Goal: Information Seeking & Learning: Find contact information

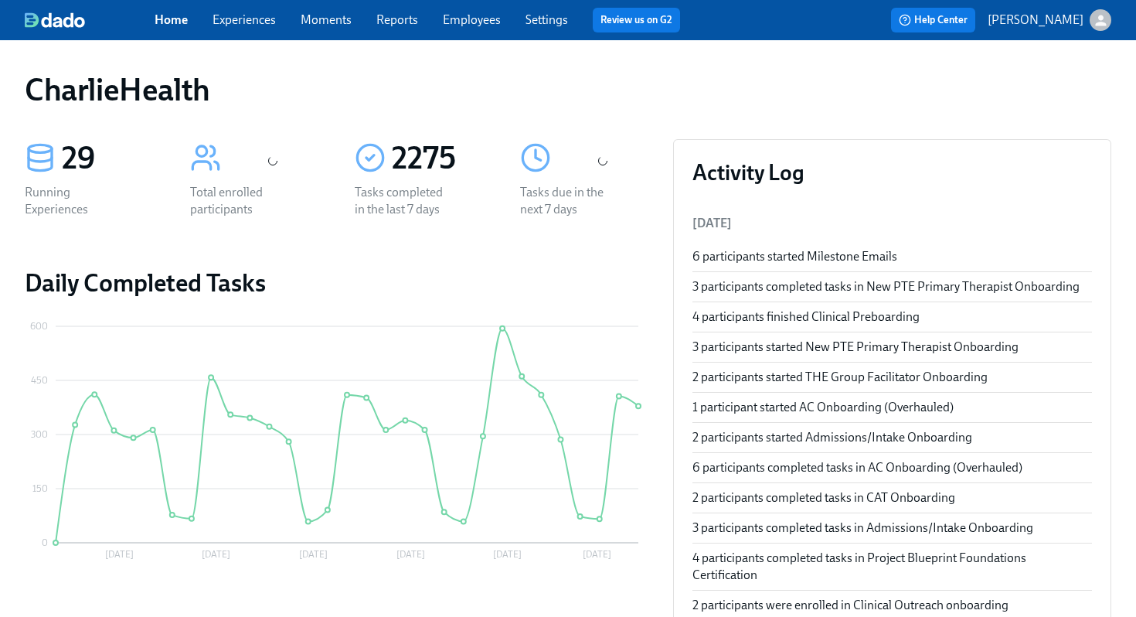
click at [479, 21] on link "Employees" at bounding box center [472, 19] width 58 height 15
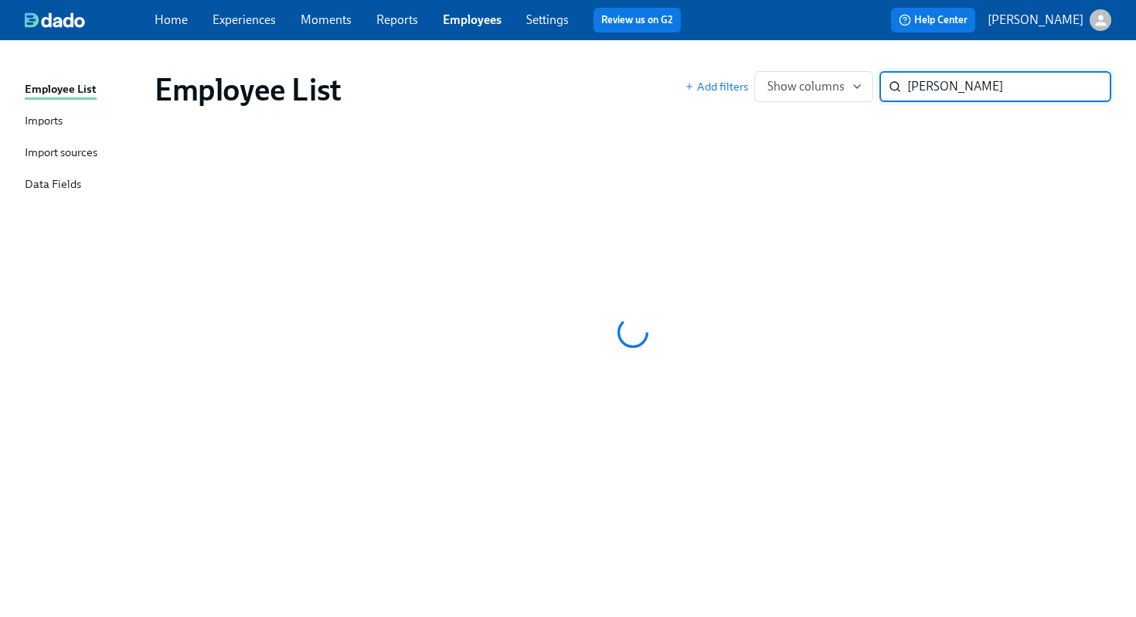
type input "kelsey young"
click at [623, 79] on div "Employee List" at bounding box center [420, 89] width 530 height 37
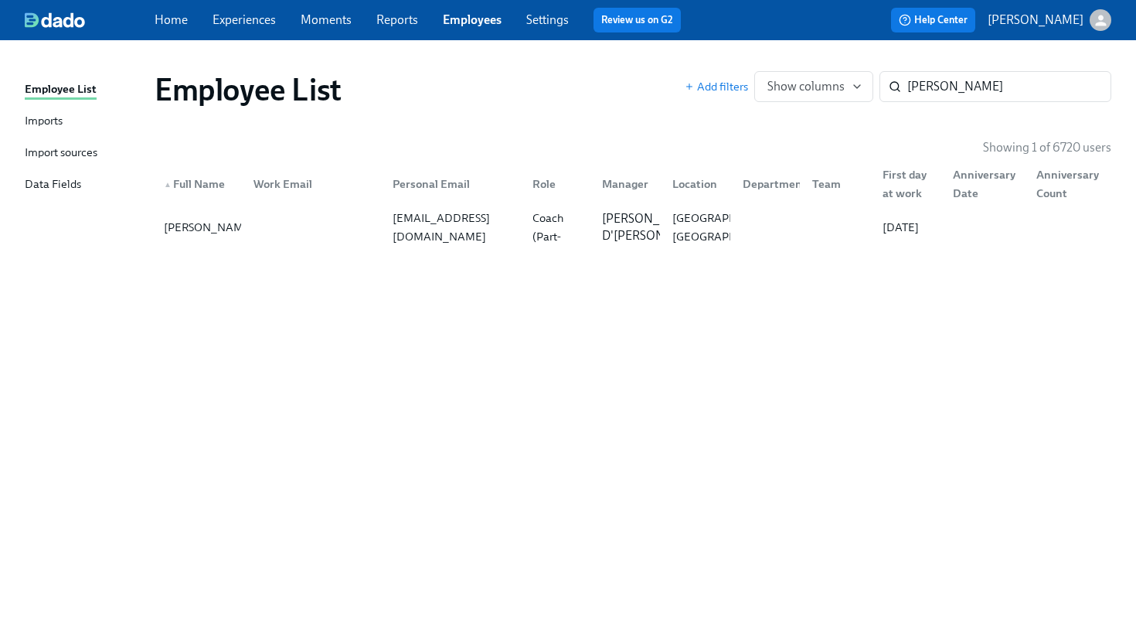
click at [623, 79] on div "Employee List" at bounding box center [420, 89] width 530 height 37
click at [748, 232] on div at bounding box center [765, 227] width 70 height 31
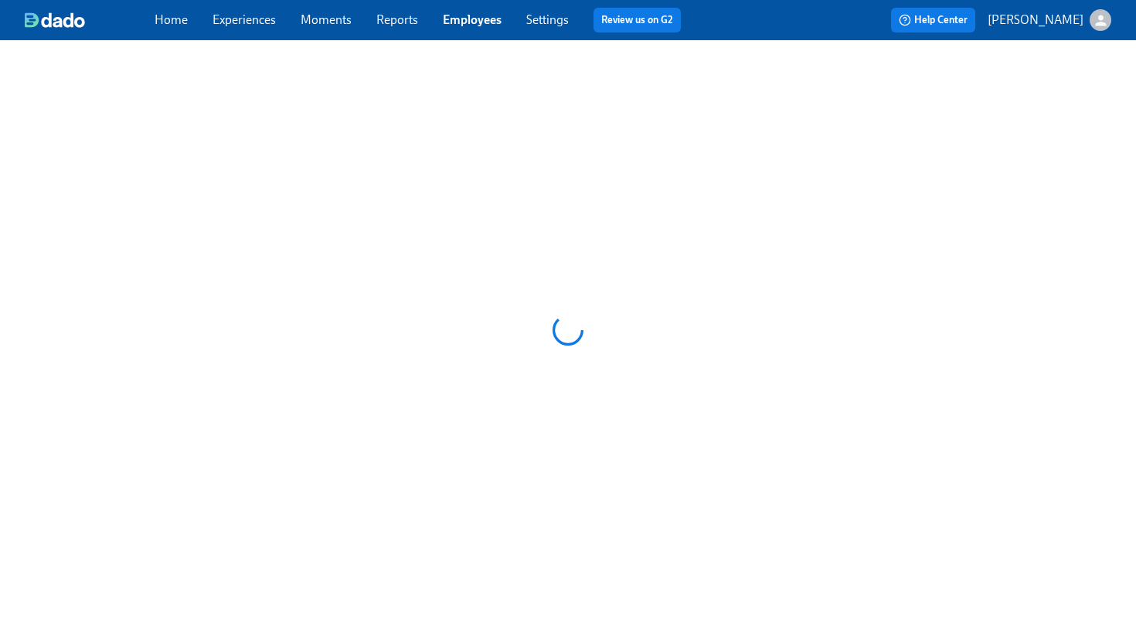
click at [748, 232] on div at bounding box center [568, 329] width 1136 height 579
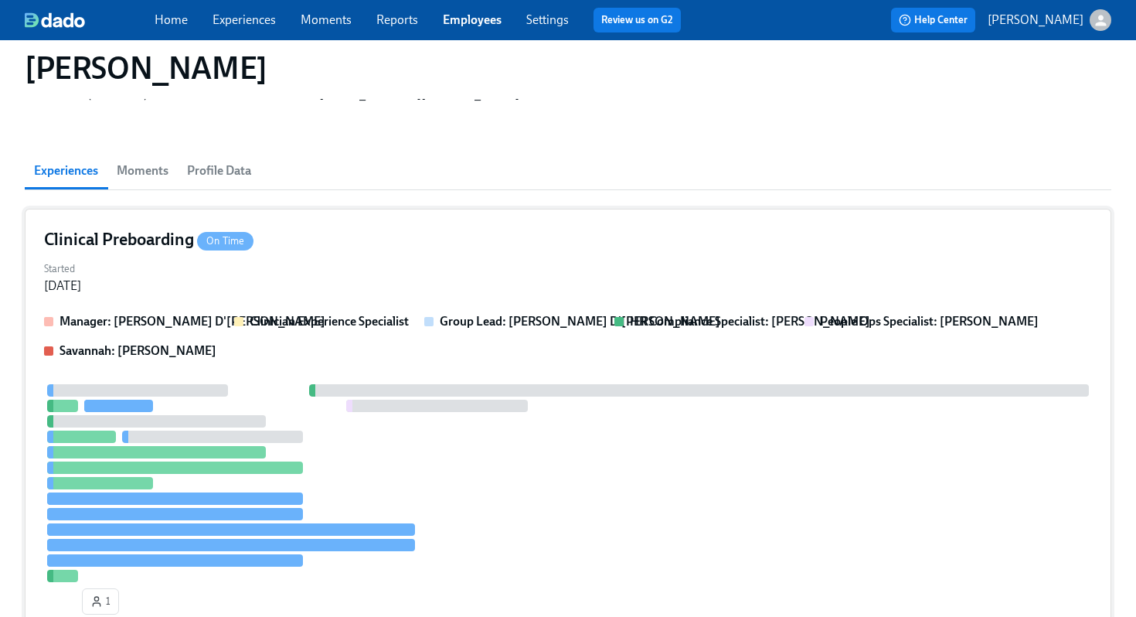
scroll to position [73, 0]
click at [620, 260] on div "Started Oct 07, 2025" at bounding box center [568, 276] width 1048 height 37
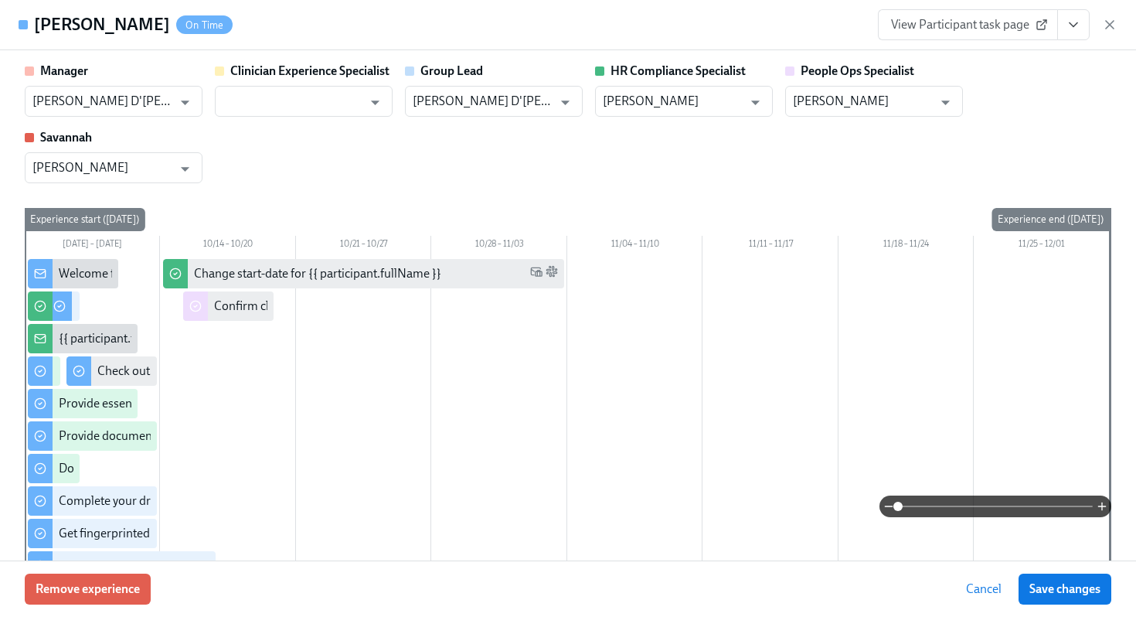
click at [611, 195] on div "Manager Ashley D'Antonio-Miller ​ Clinician Experience Specialist ​ Group Lead …" at bounding box center [568, 400] width 1086 height 675
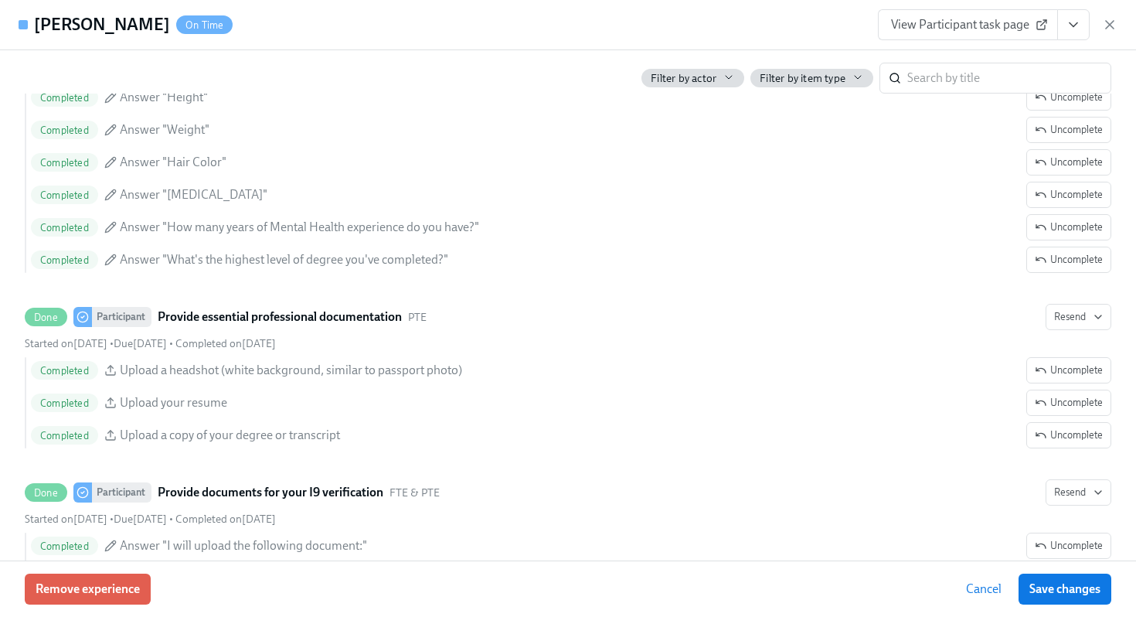
scroll to position [1401, 0]
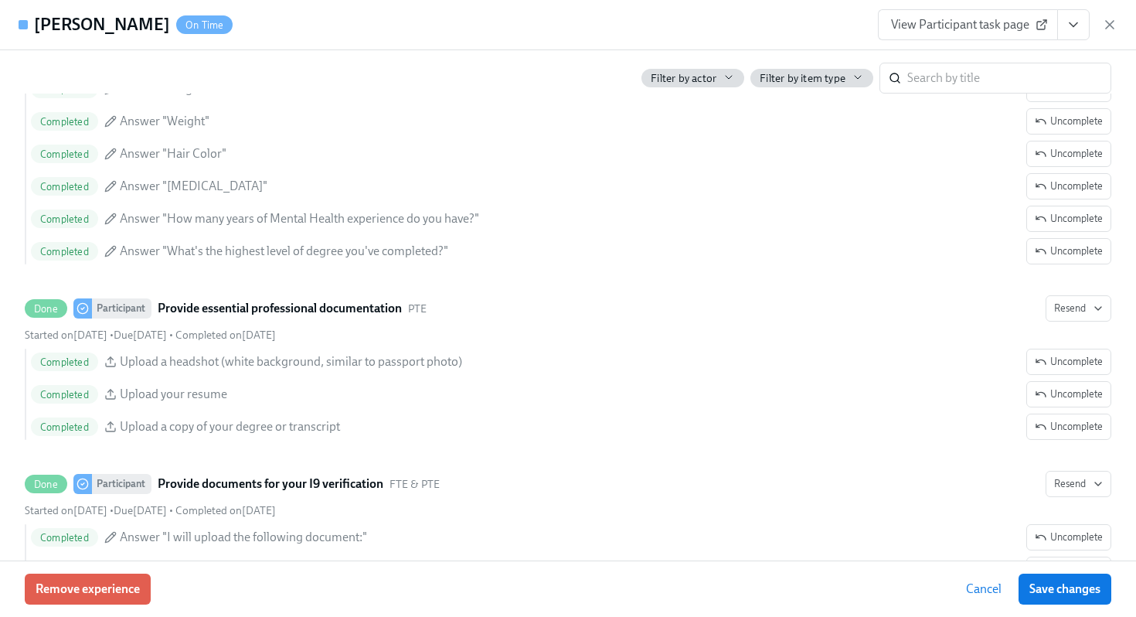
click at [1070, 36] on button "View task page" at bounding box center [1073, 24] width 32 height 31
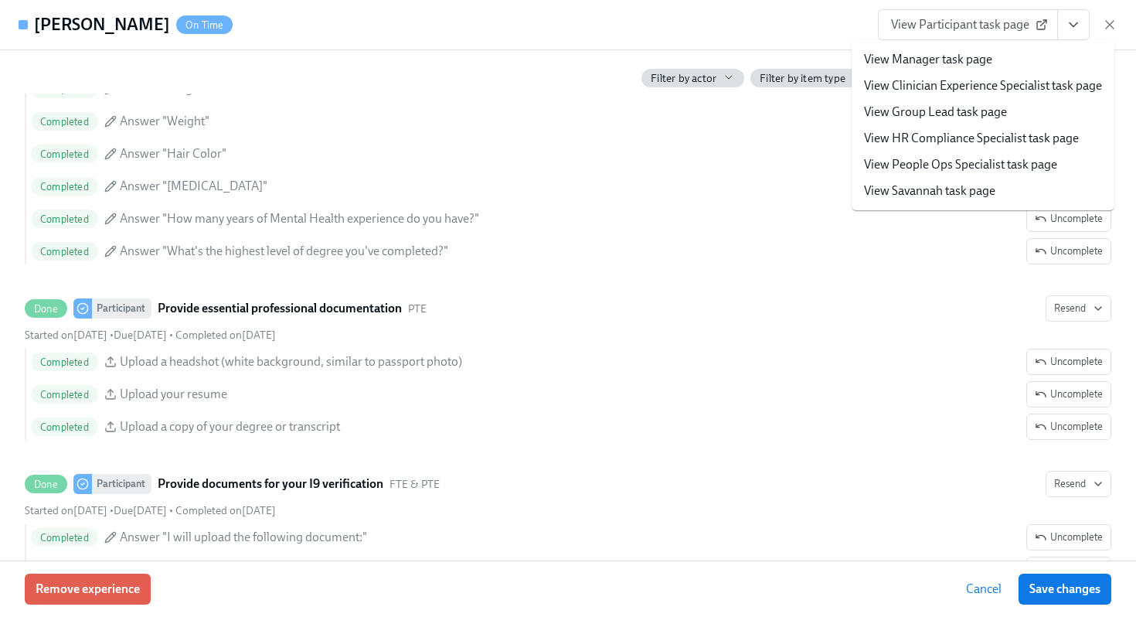
click at [918, 138] on link "View HR Compliance Specialist task page" at bounding box center [971, 138] width 215 height 17
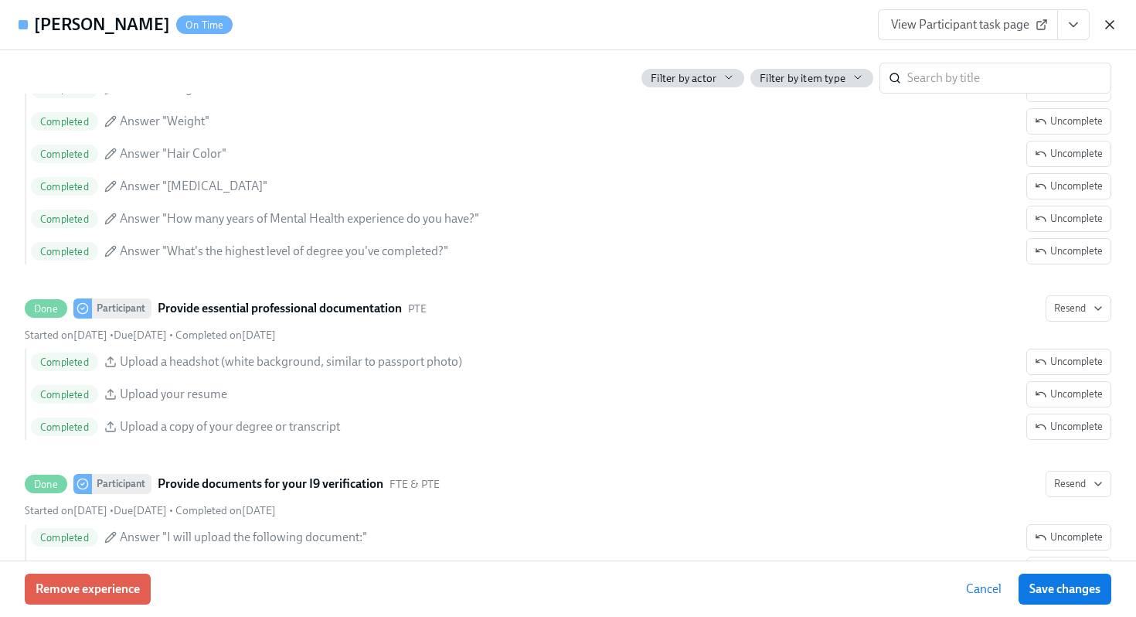
click at [1105, 26] on icon "button" at bounding box center [1109, 24] width 15 height 15
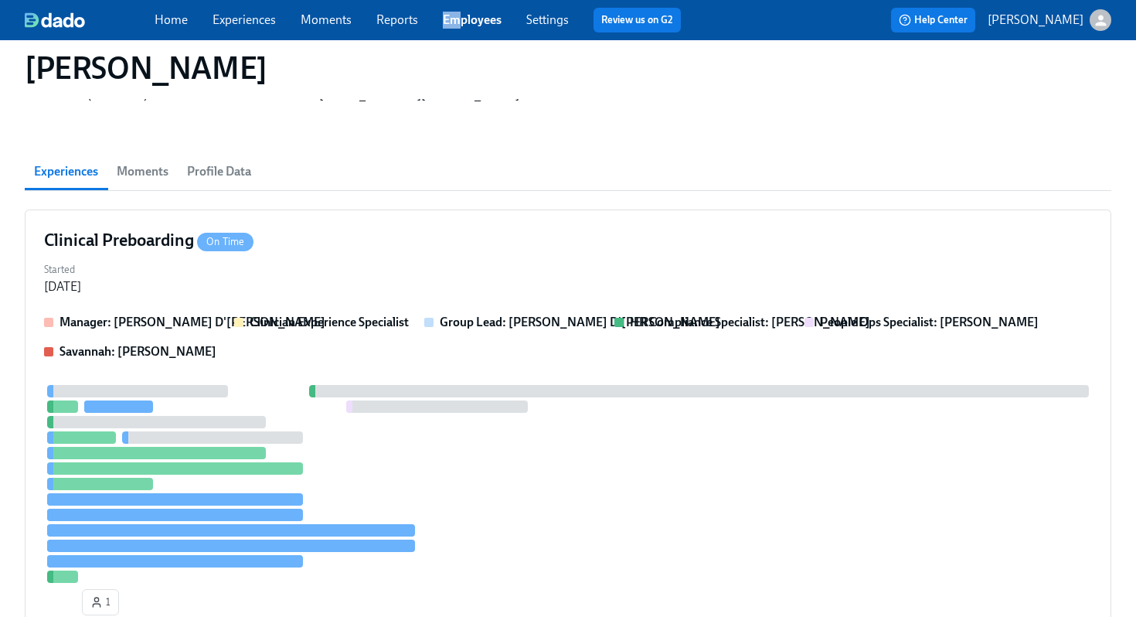
click at [455, 14] on div "Home Experiences Moments Reports Employees Settings Review us on G2" at bounding box center [424, 20] width 538 height 25
click at [461, 19] on link "Employees" at bounding box center [472, 19] width 59 height 15
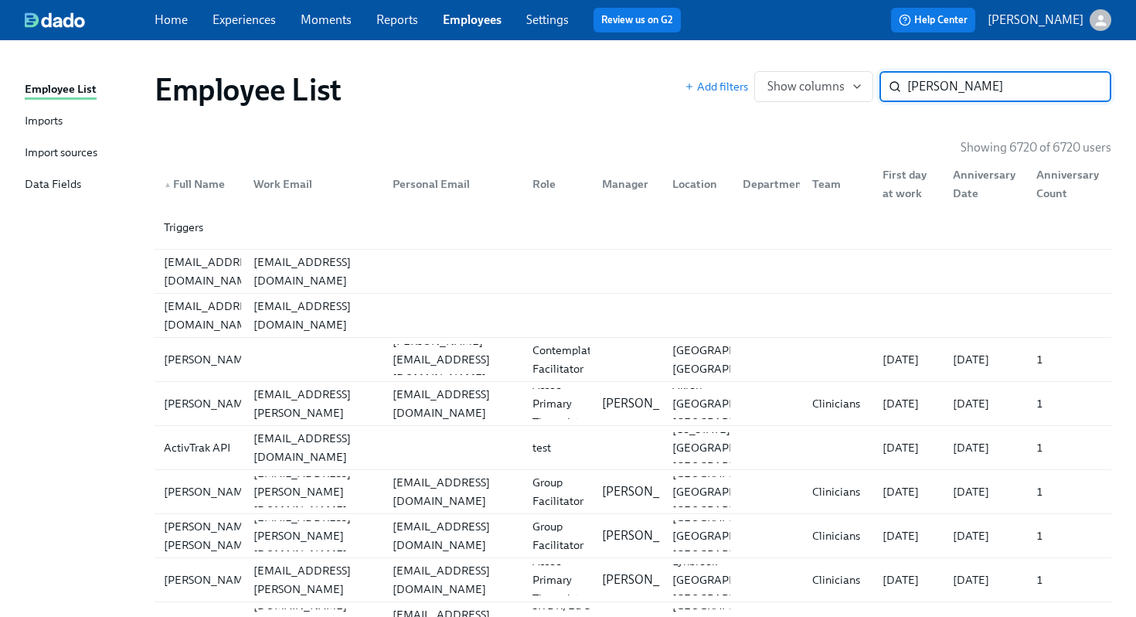
type input "russo"
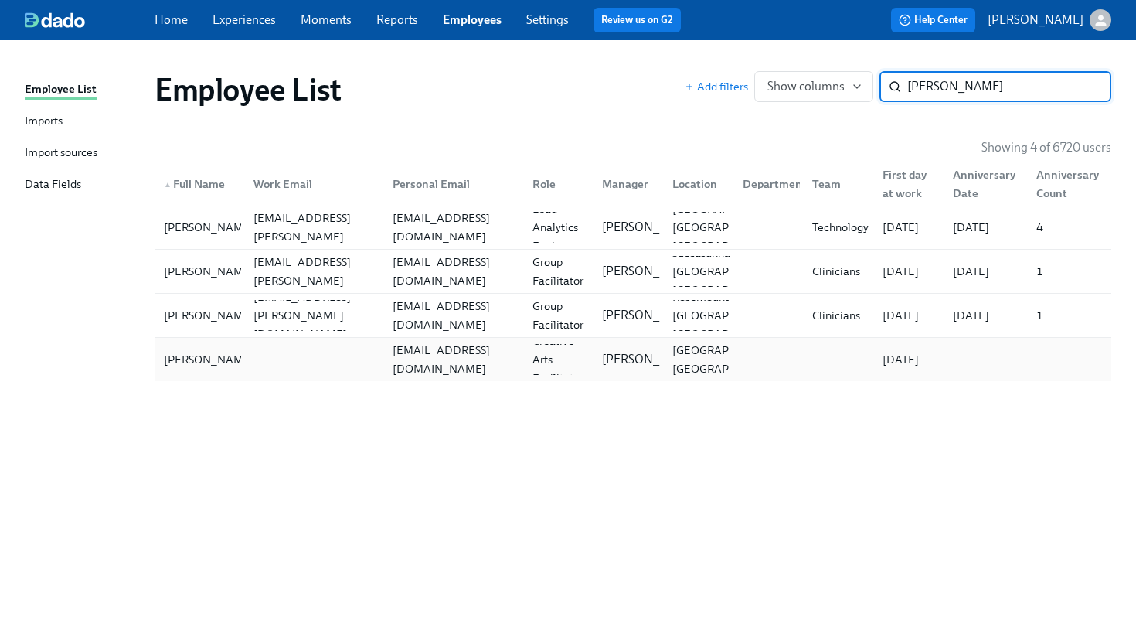
click at [422, 363] on div "earth.rabbit.healing@gmail.com" at bounding box center [453, 359] width 134 height 37
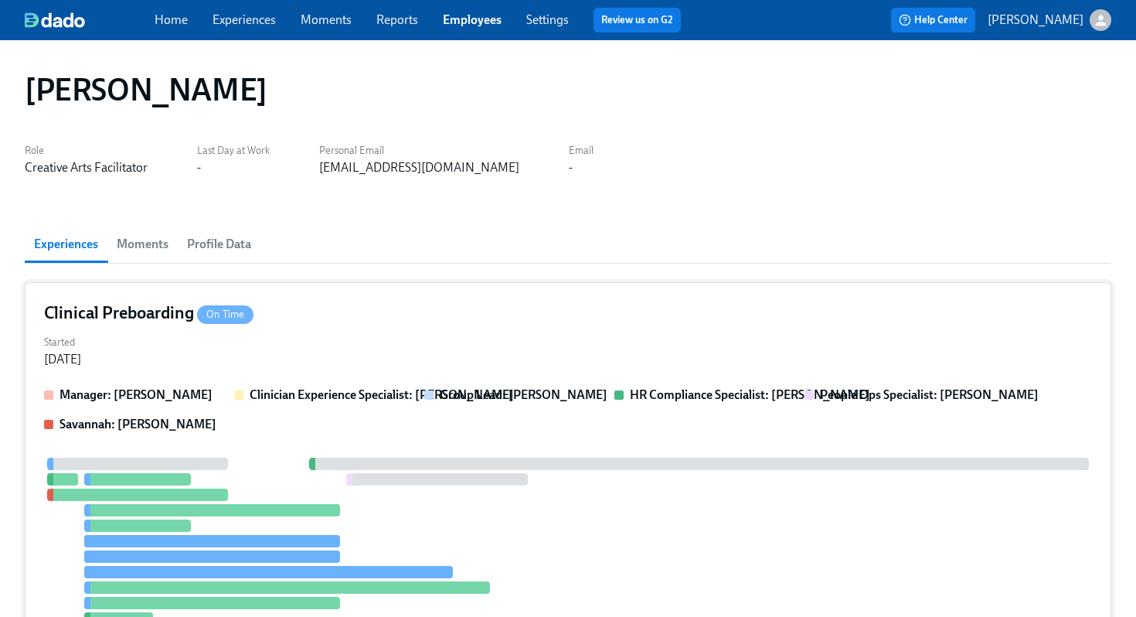
scroll to position [406, 0]
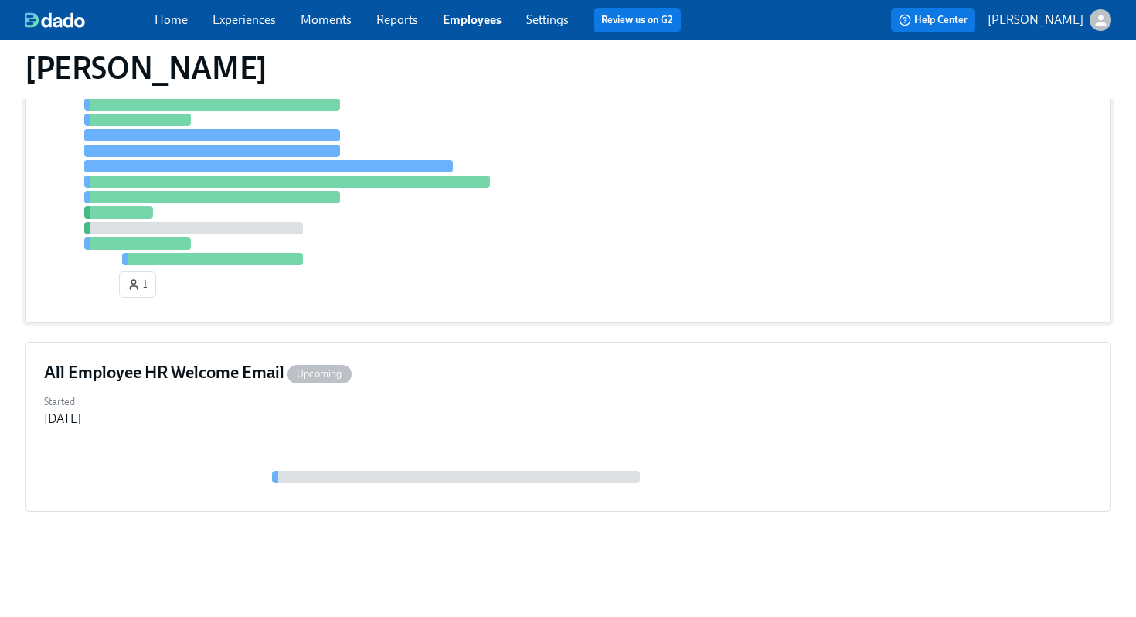
click at [632, 233] on div at bounding box center [568, 158] width 1048 height 213
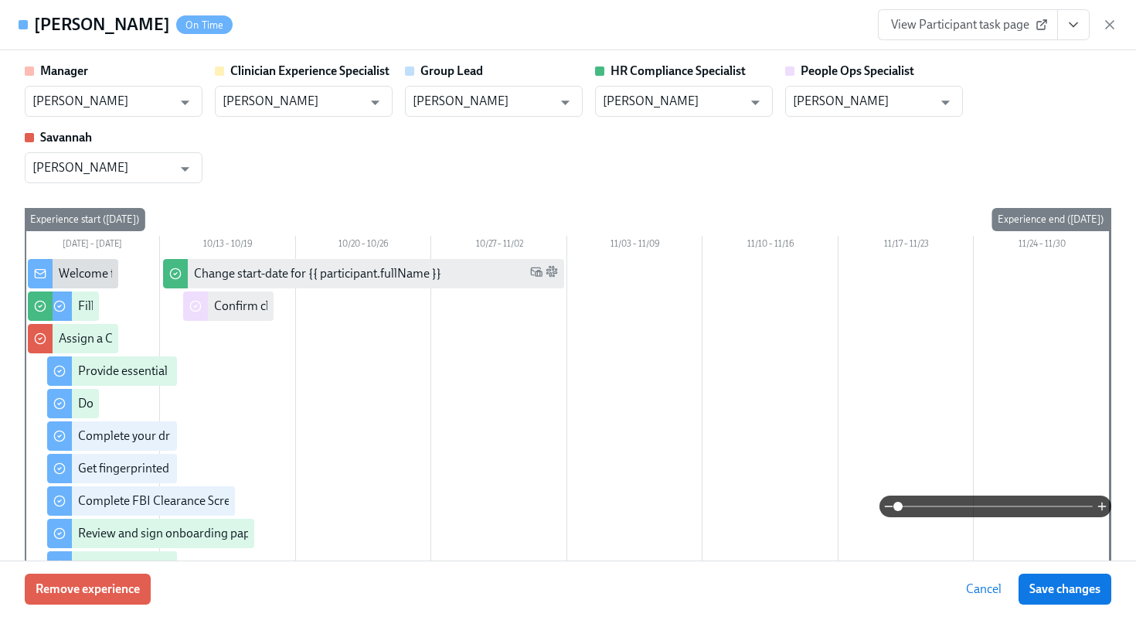
click at [1069, 28] on icon "View task page" at bounding box center [1072, 24] width 15 height 15
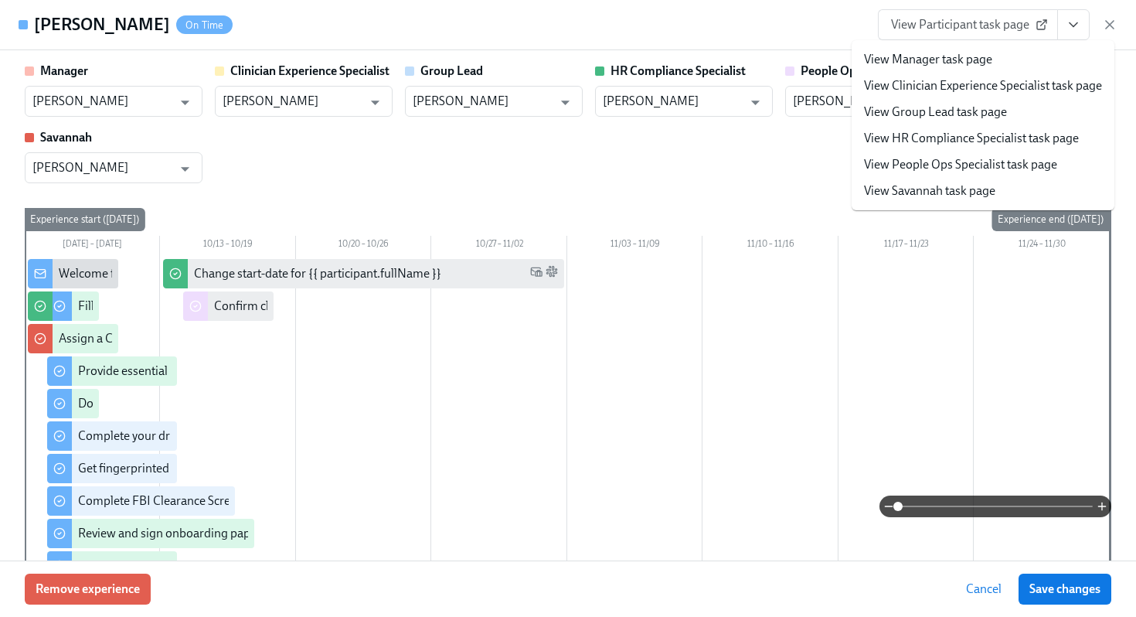
click at [946, 141] on link "View HR Compliance Specialist task page" at bounding box center [971, 138] width 215 height 17
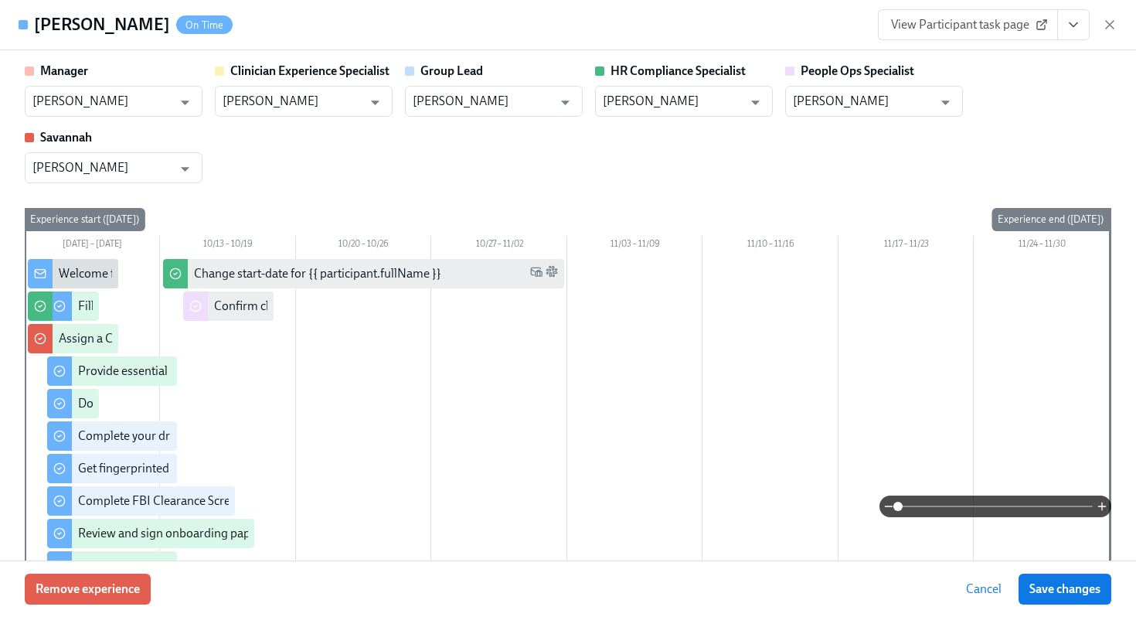
click at [1109, 37] on div "View Participant task page" at bounding box center [997, 24] width 239 height 31
click at [1109, 19] on icon "button" at bounding box center [1109, 24] width 15 height 15
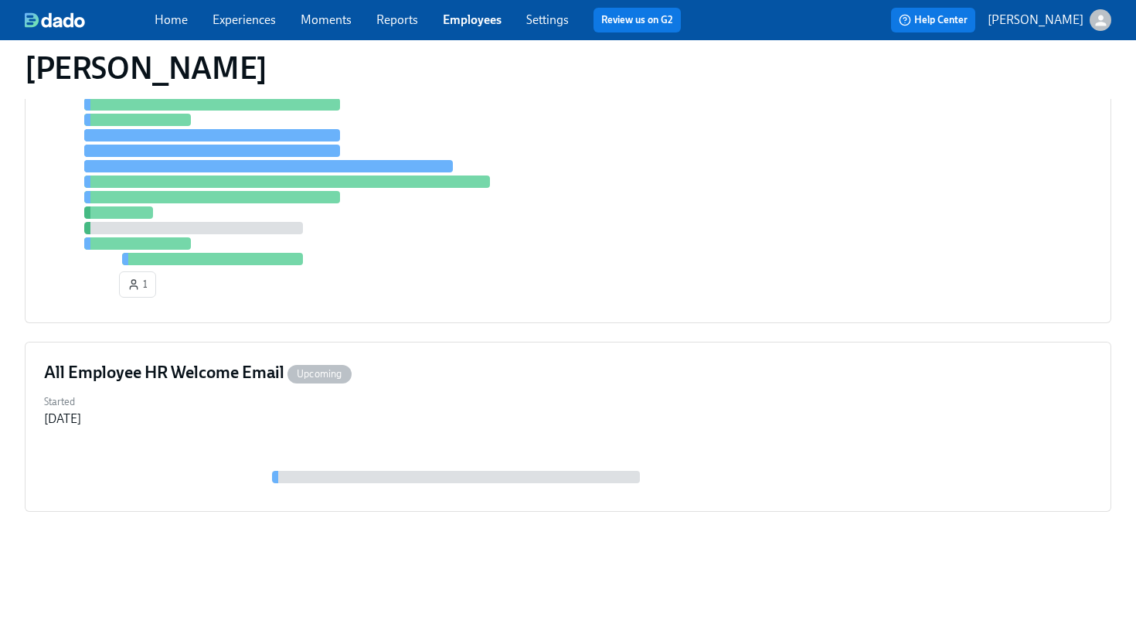
click at [458, 13] on link "Employees" at bounding box center [472, 19] width 59 height 15
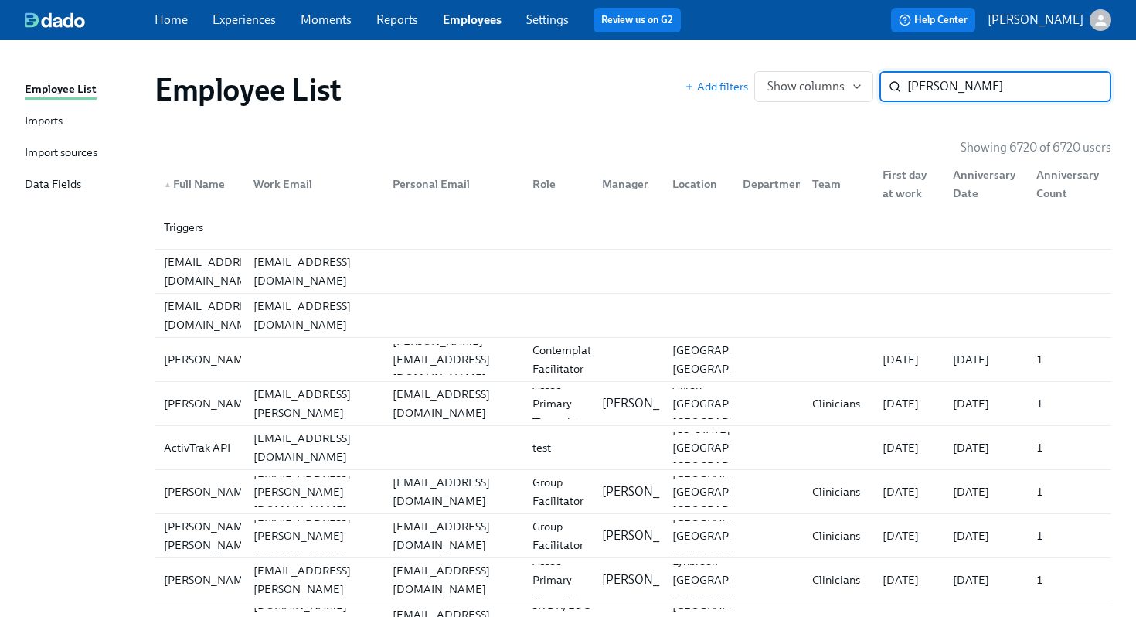
type input "nichole jones"
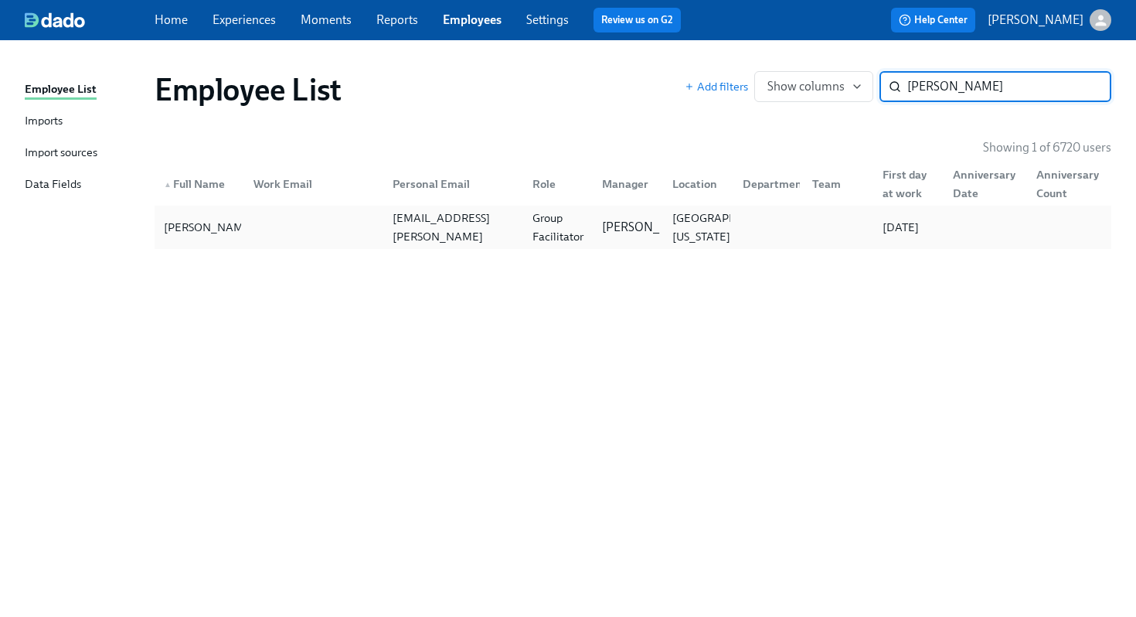
click at [242, 237] on div at bounding box center [311, 227] width 140 height 31
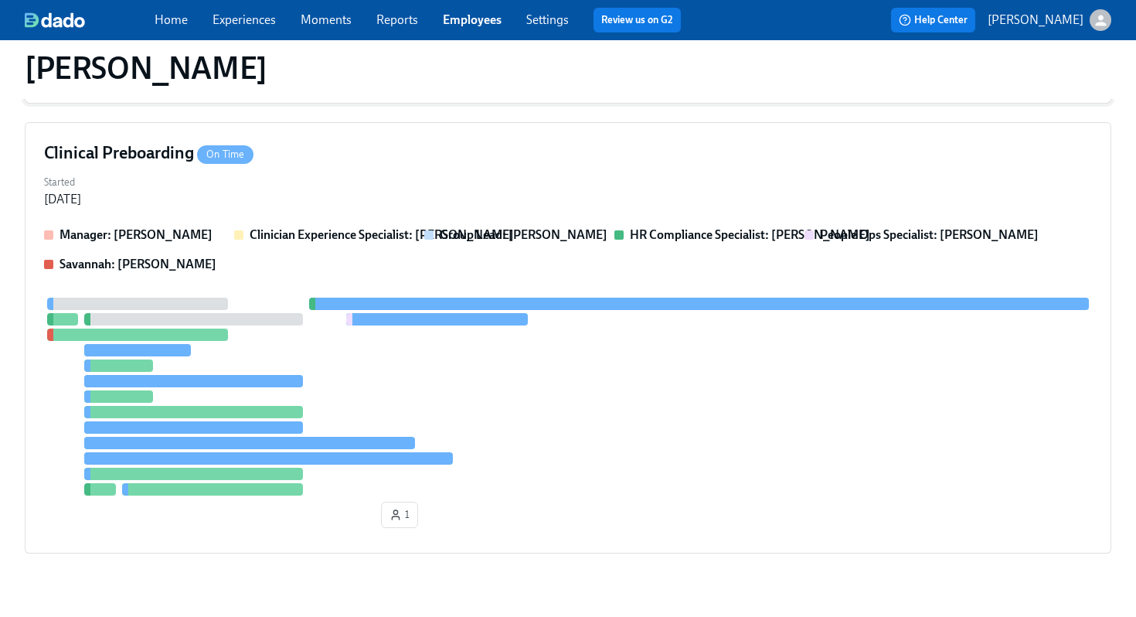
scroll to position [390, 0]
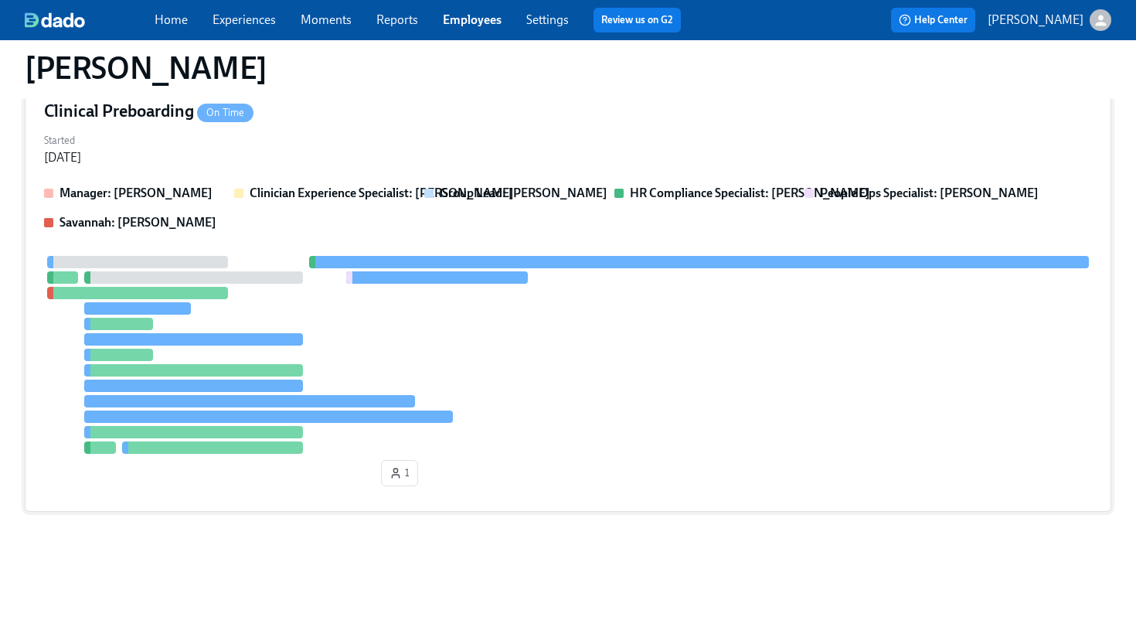
click at [521, 278] on div "1" at bounding box center [568, 374] width 1048 height 236
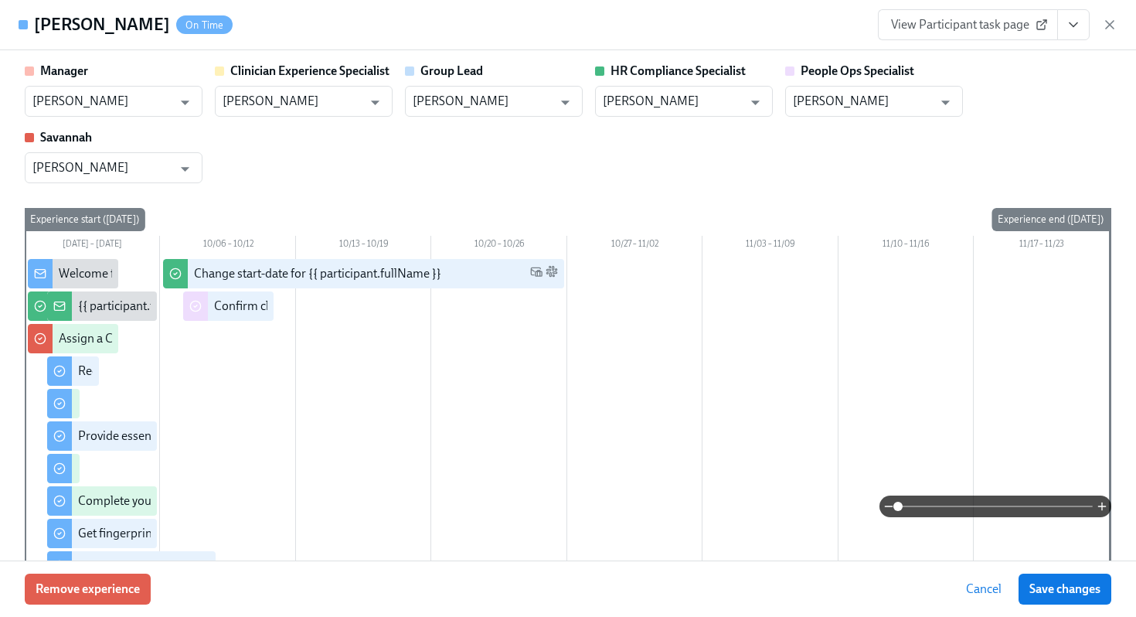
click at [1075, 38] on button "View task page" at bounding box center [1073, 24] width 32 height 31
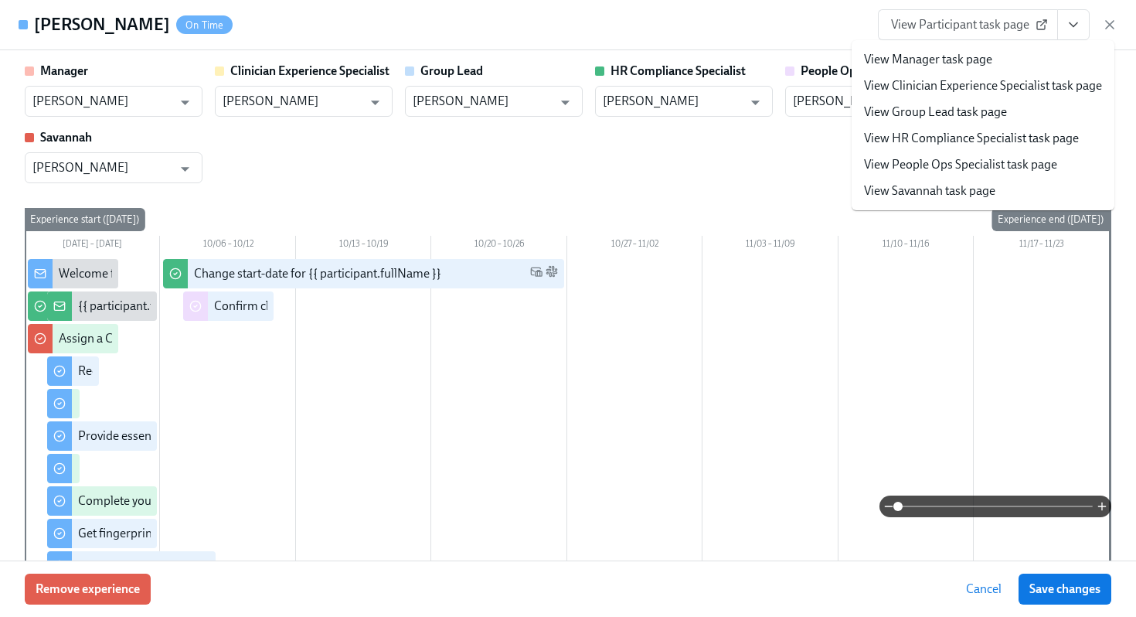
click at [933, 133] on link "View HR Compliance Specialist task page" at bounding box center [971, 138] width 215 height 17
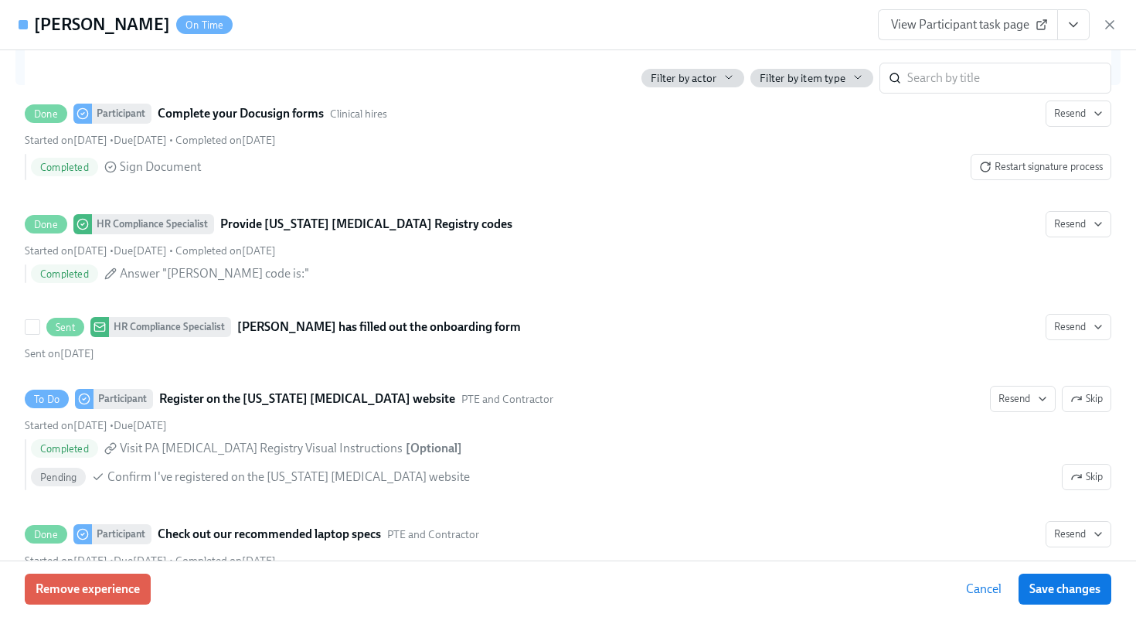
scroll to position [2483, 0]
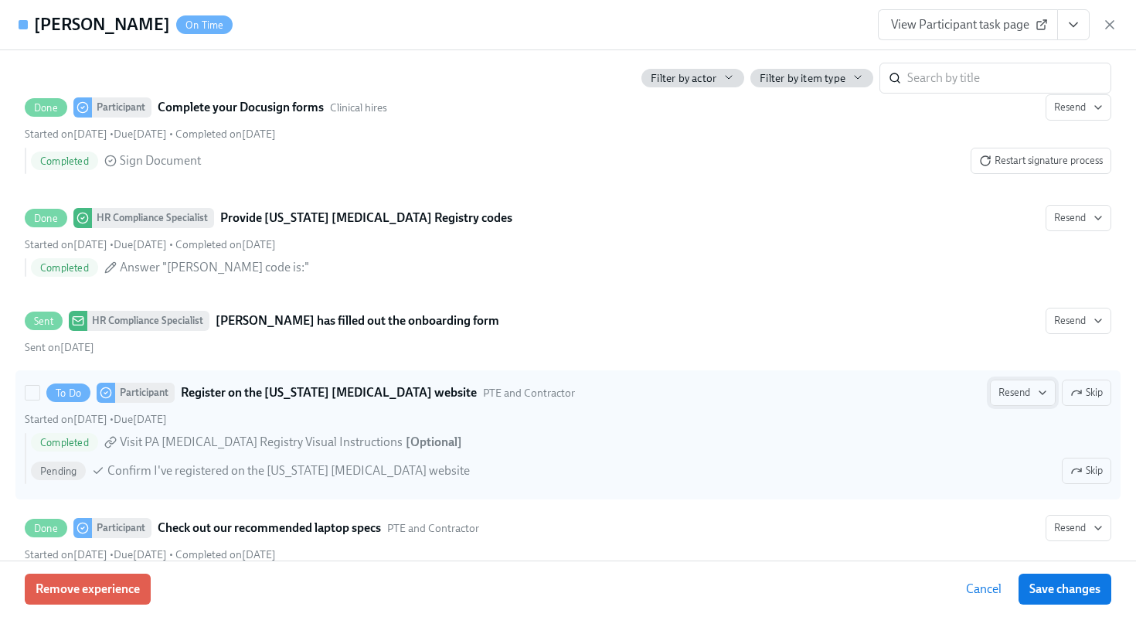
click at [1022, 395] on span "Resend" at bounding box center [1022, 392] width 49 height 15
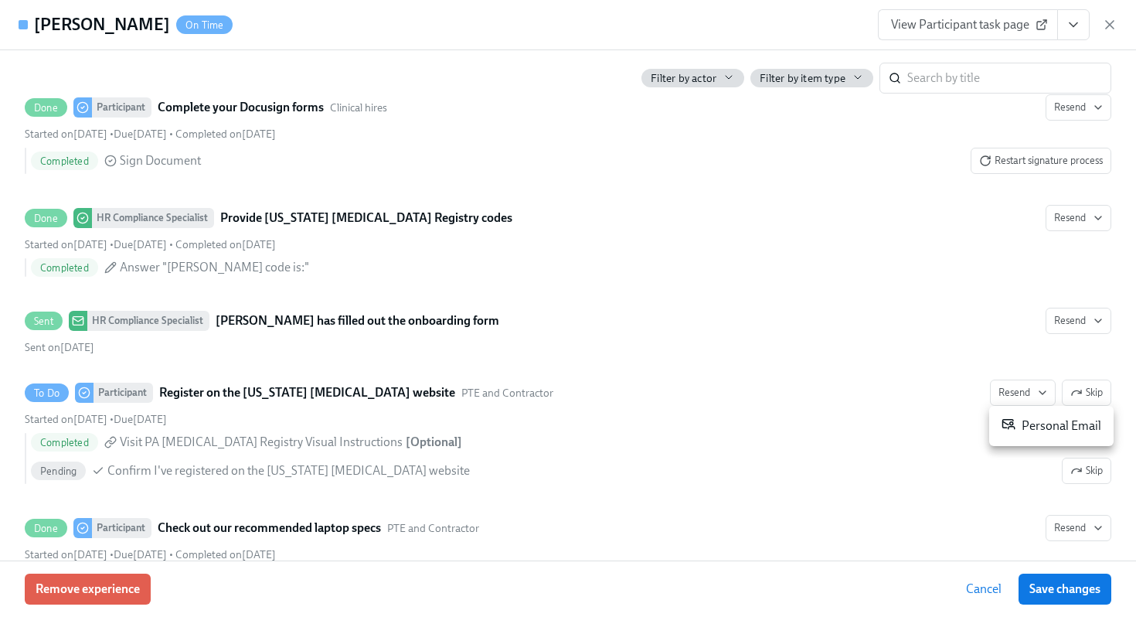
click at [1021, 417] on div "Personal Email" at bounding box center [1051, 425] width 100 height 19
click at [1027, 420] on div "Personal Email" at bounding box center [1019, 425] width 100 height 19
click at [1069, 588] on div at bounding box center [568, 308] width 1136 height 617
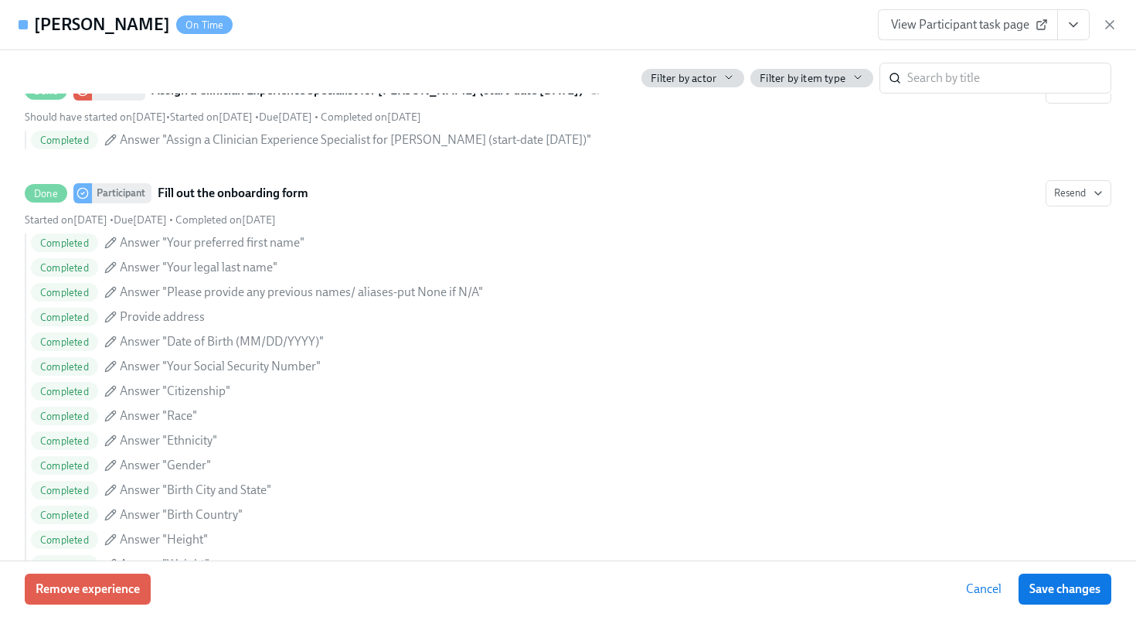
scroll to position [0, 0]
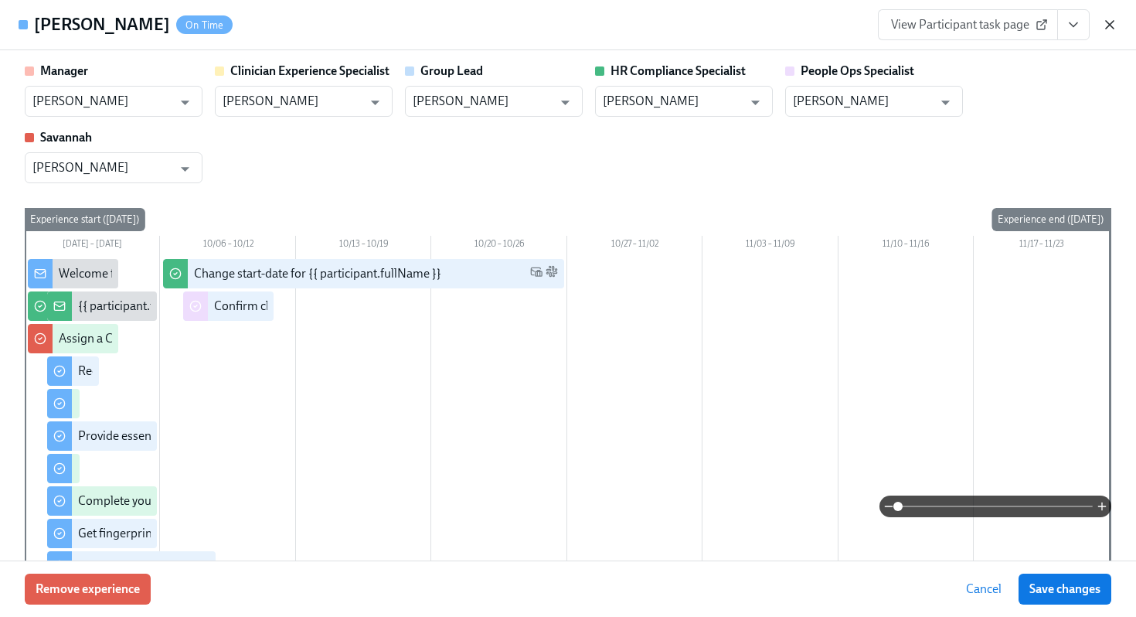
click at [1102, 24] on icon "button" at bounding box center [1109, 24] width 15 height 15
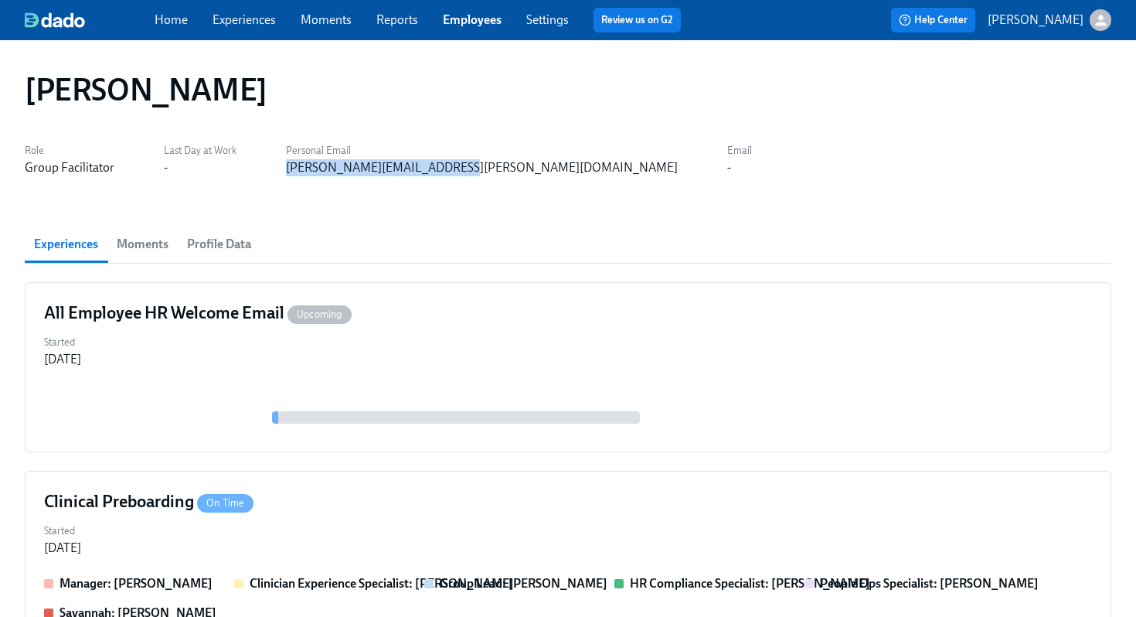
drag, startPoint x: 439, startPoint y: 182, endPoint x: 282, endPoint y: 169, distance: 157.4
click at [282, 169] on div "Nichole Jones Role Group Facilitator Last Day at Work - Personal Email nichole.…" at bounding box center [568, 514] width 1086 height 911
copy div "nichole.e.jones@outlook.com"
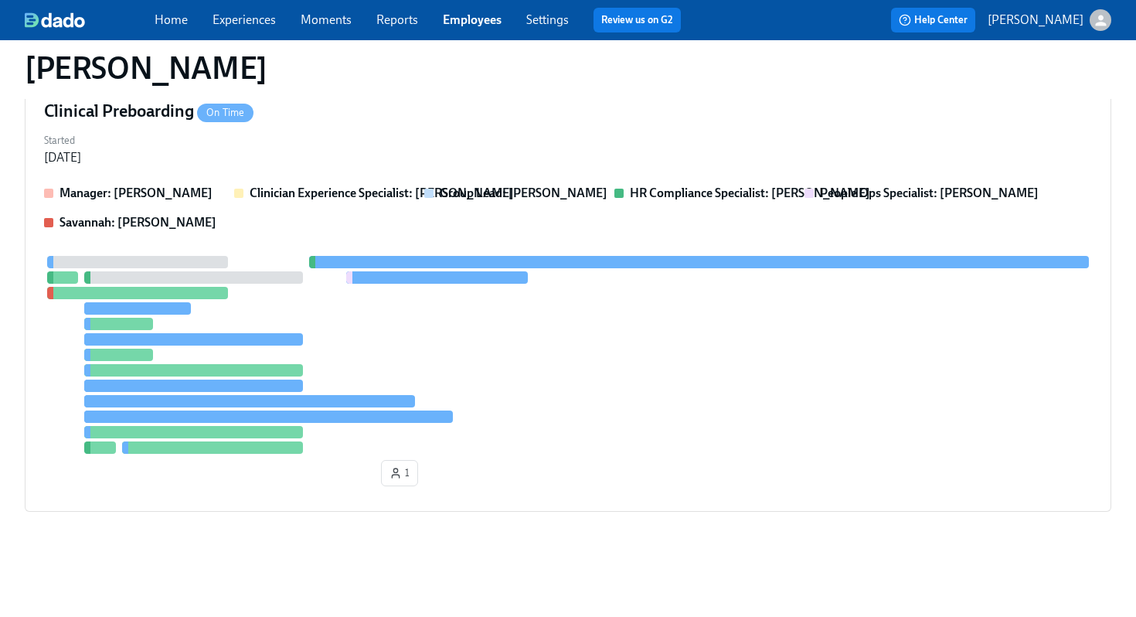
click at [515, 261] on div at bounding box center [699, 262] width 780 height 12
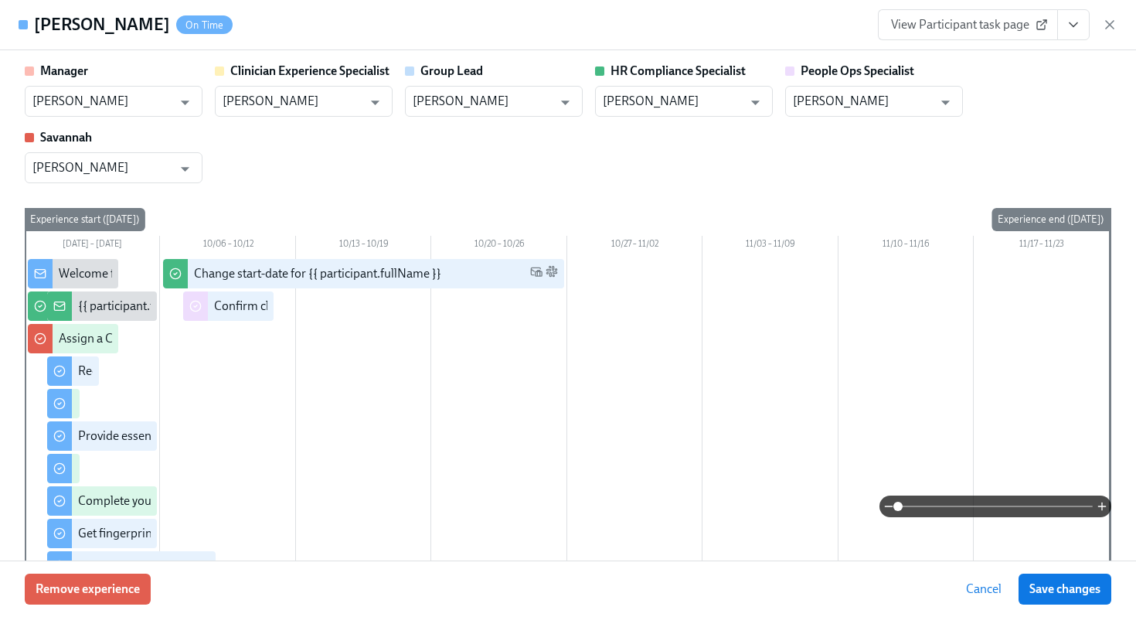
click at [1068, 24] on icon "View task page" at bounding box center [1072, 24] width 15 height 15
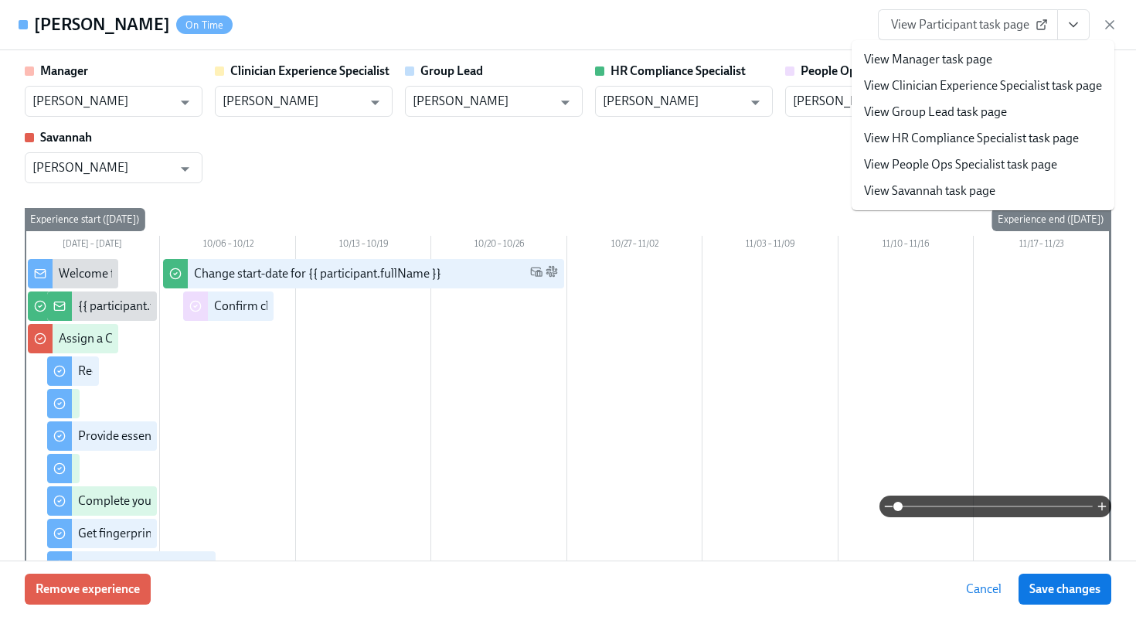
click at [996, 22] on span "View Participant task page" at bounding box center [968, 24] width 154 height 15
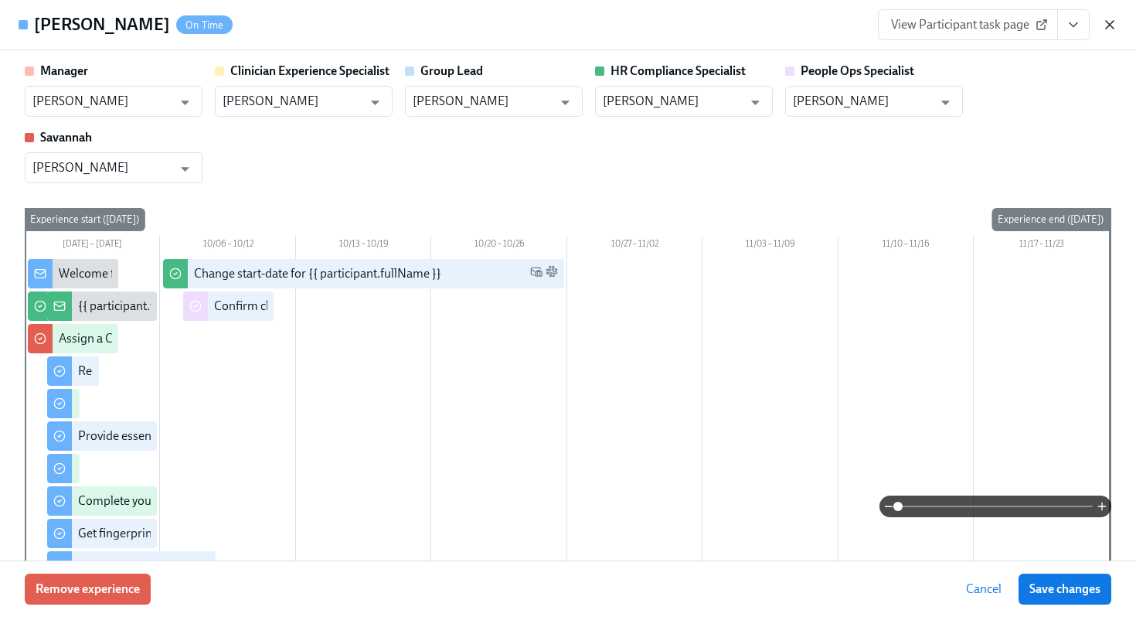
click at [1110, 29] on icon "button" at bounding box center [1109, 24] width 15 height 15
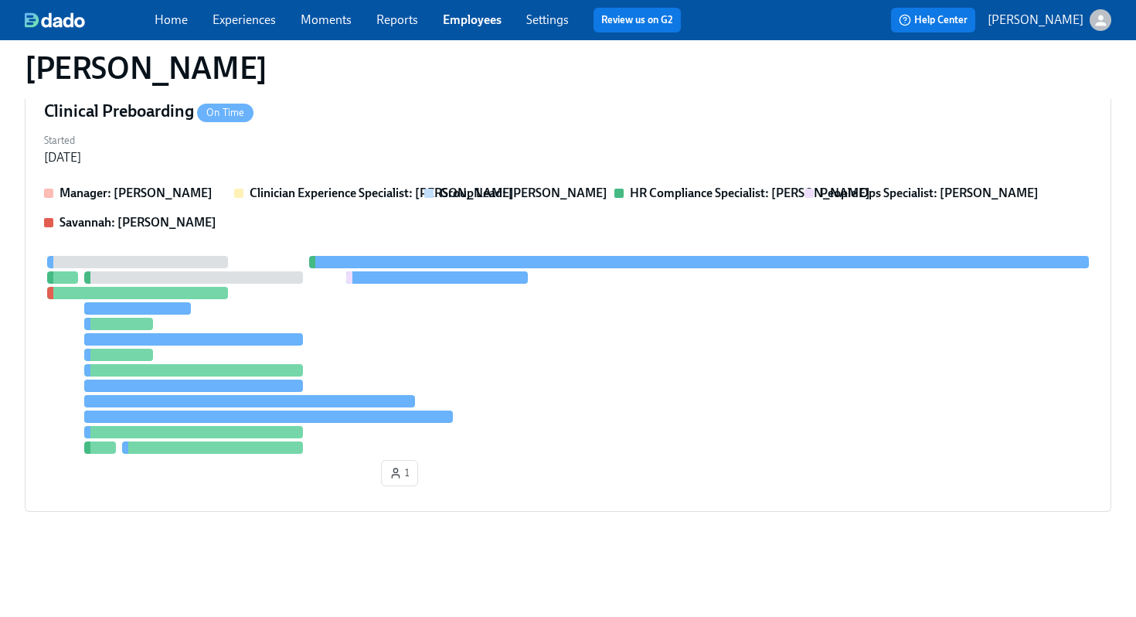
click at [461, 25] on link "Employees" at bounding box center [472, 19] width 59 height 15
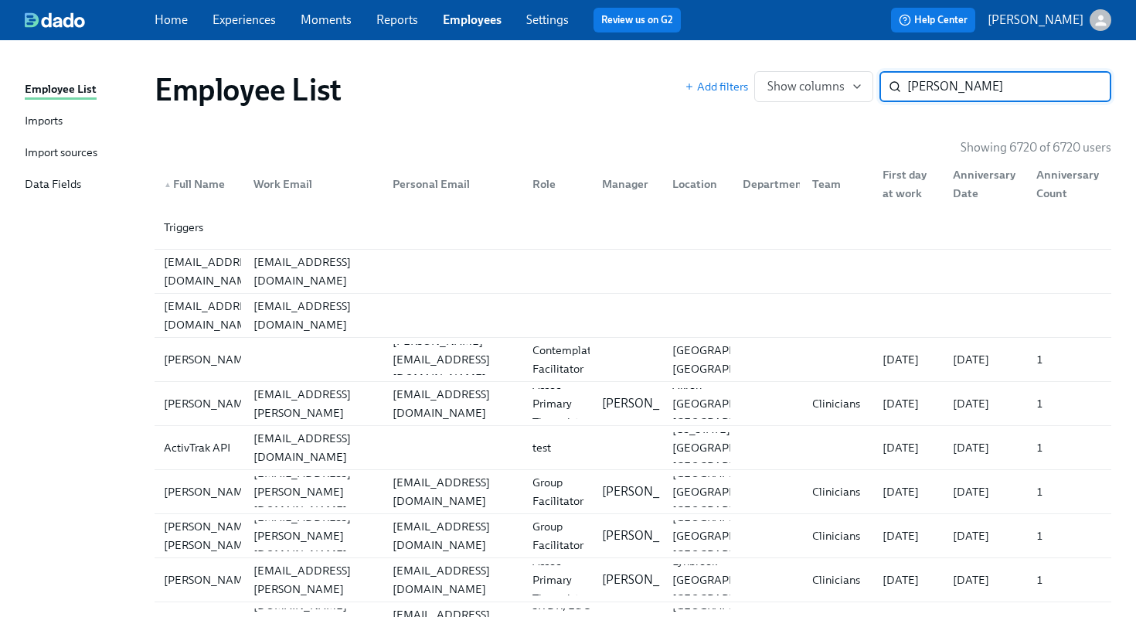
type input "tonya gilmore"
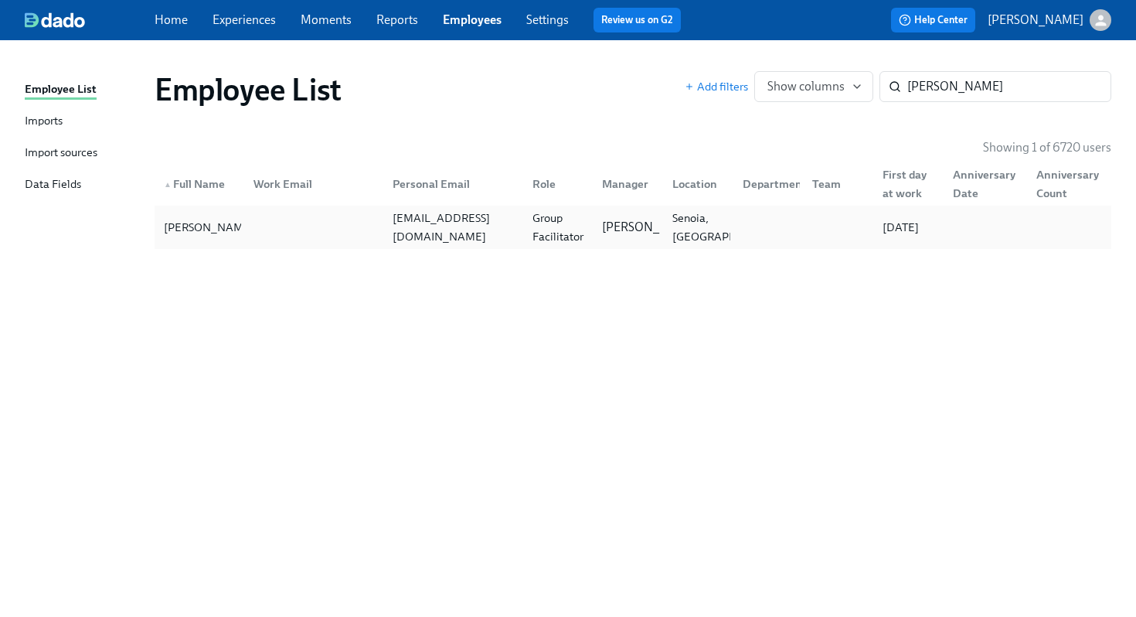
click at [570, 238] on div "Group Facilitator" at bounding box center [558, 227] width 64 height 37
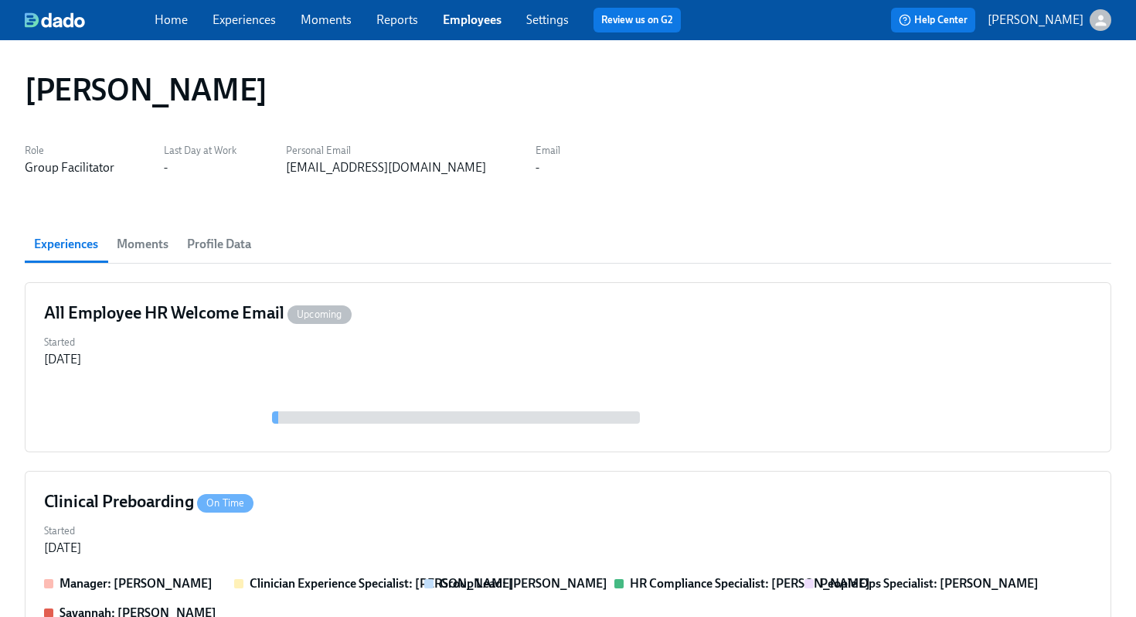
scroll to position [375, 0]
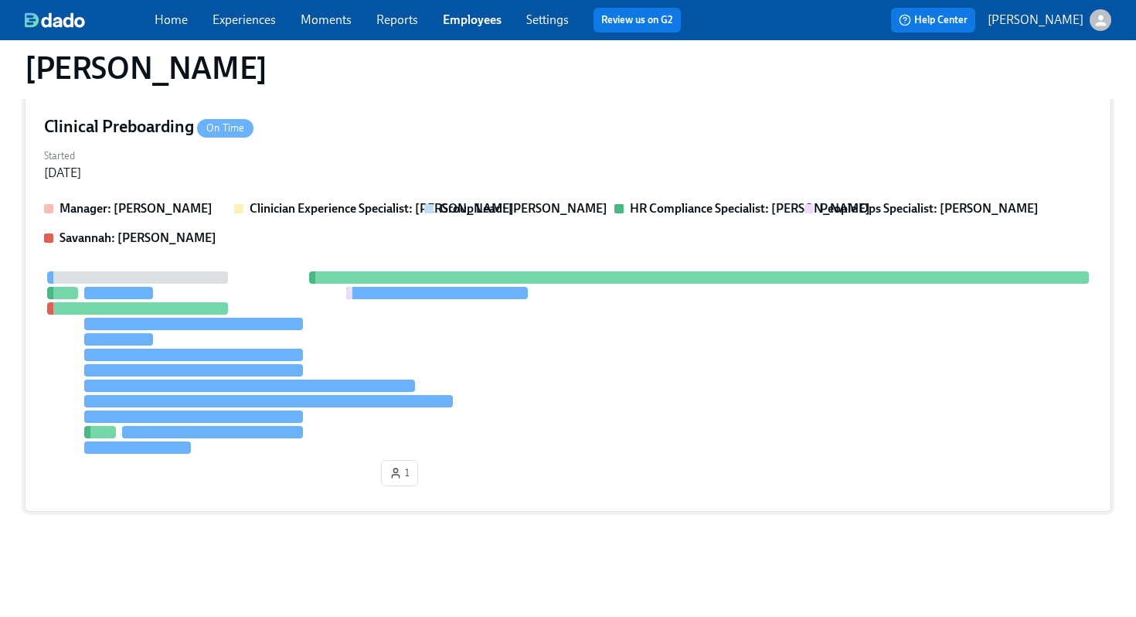
click at [636, 315] on div at bounding box center [568, 362] width 1048 height 182
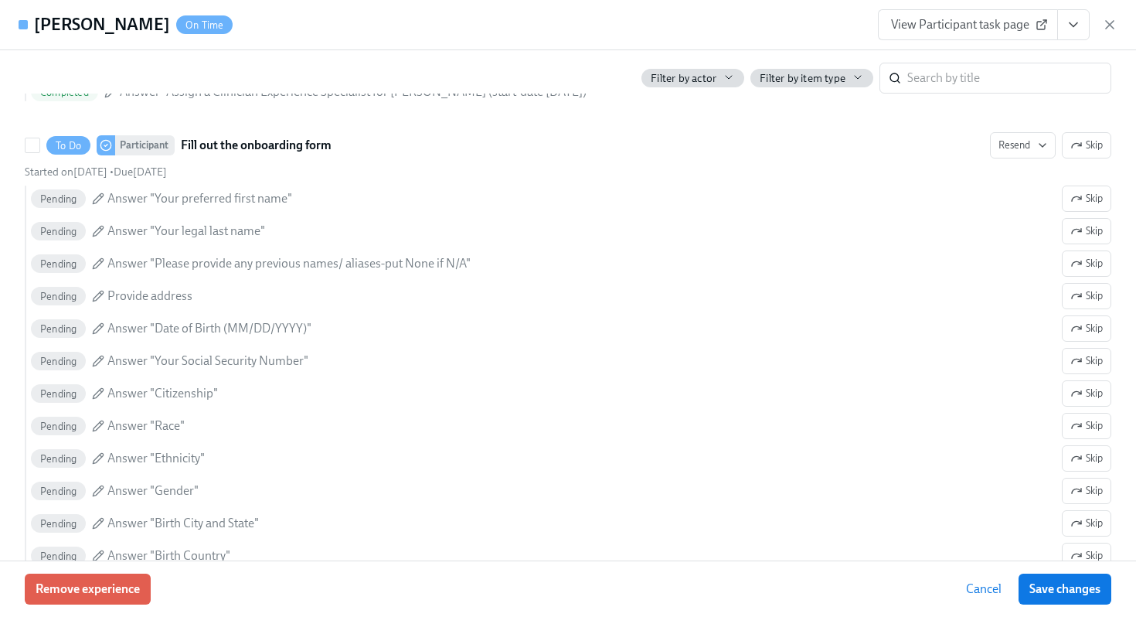
scroll to position [973, 0]
click at [1069, 23] on icon "View task page" at bounding box center [1073, 25] width 8 height 4
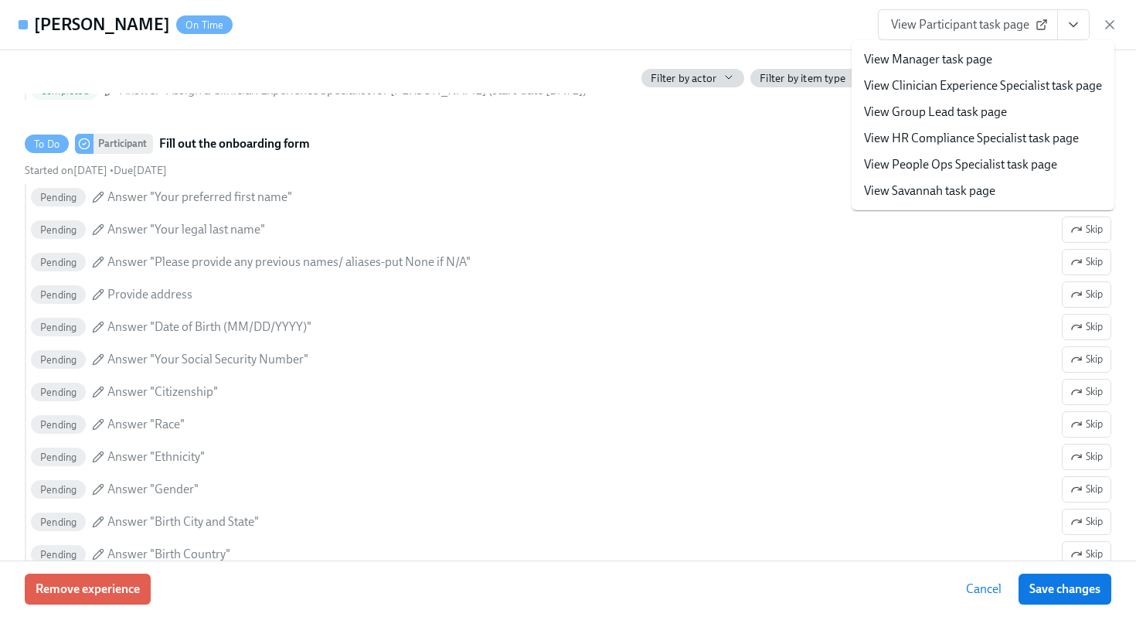
click at [1021, 19] on span "View Participant task page" at bounding box center [968, 24] width 154 height 15
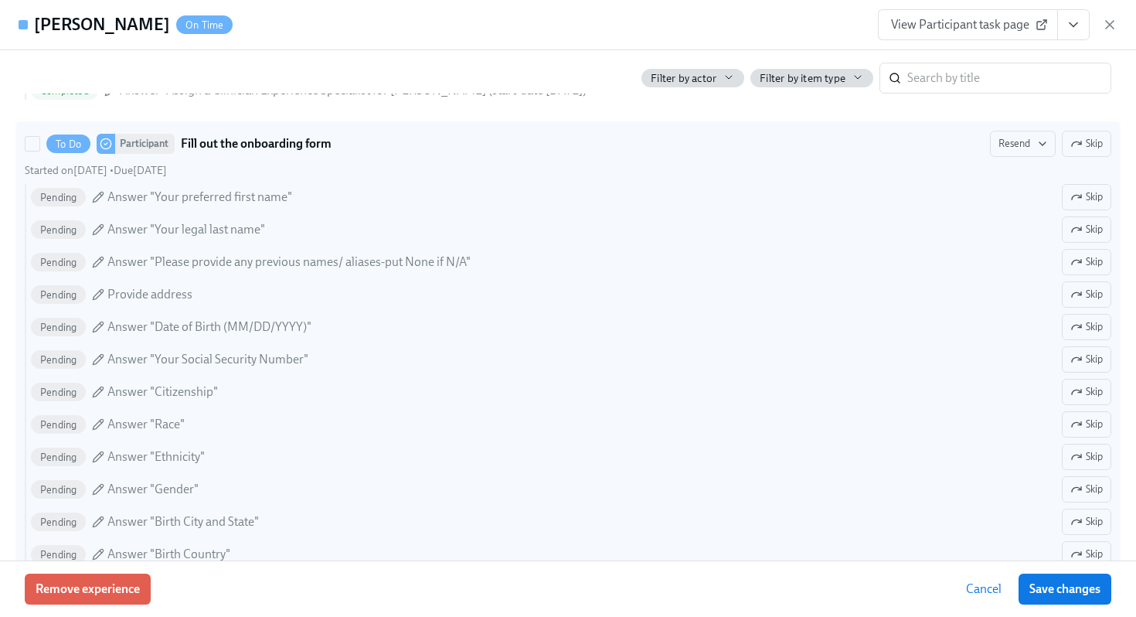
scroll to position [0, 0]
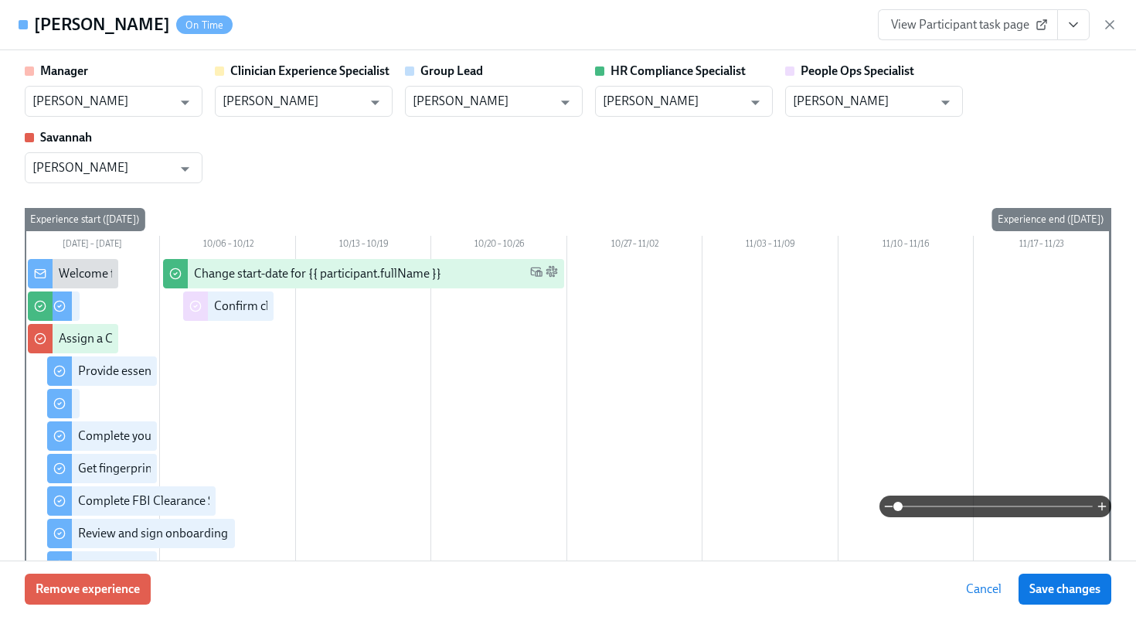
click at [1105, 16] on div "View Participant task page" at bounding box center [997, 24] width 239 height 31
click at [1098, 23] on div "View Participant task page" at bounding box center [997, 24] width 239 height 31
click at [1109, 27] on icon "button" at bounding box center [1109, 24] width 15 height 15
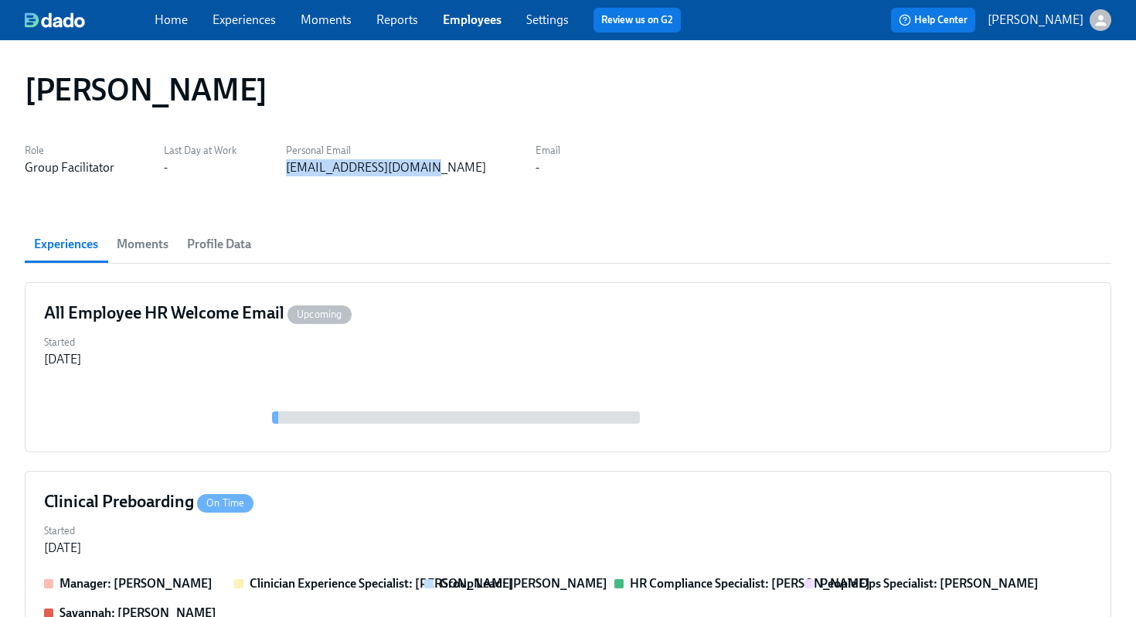
drag, startPoint x: 423, startPoint y: 165, endPoint x: 283, endPoint y: 168, distance: 139.9
click at [283, 168] on div "Role Group Facilitator Last Day at Work - Personal Email tonyajanuary@yahoo.com…" at bounding box center [292, 157] width 535 height 37
copy div "tonyajanuary@yahoo.com"
click at [440, 24] on div "Home Experiences Moments Reports Employees Settings Review us on G2" at bounding box center [424, 20] width 538 height 25
click at [480, 24] on link "Employees" at bounding box center [472, 19] width 59 height 15
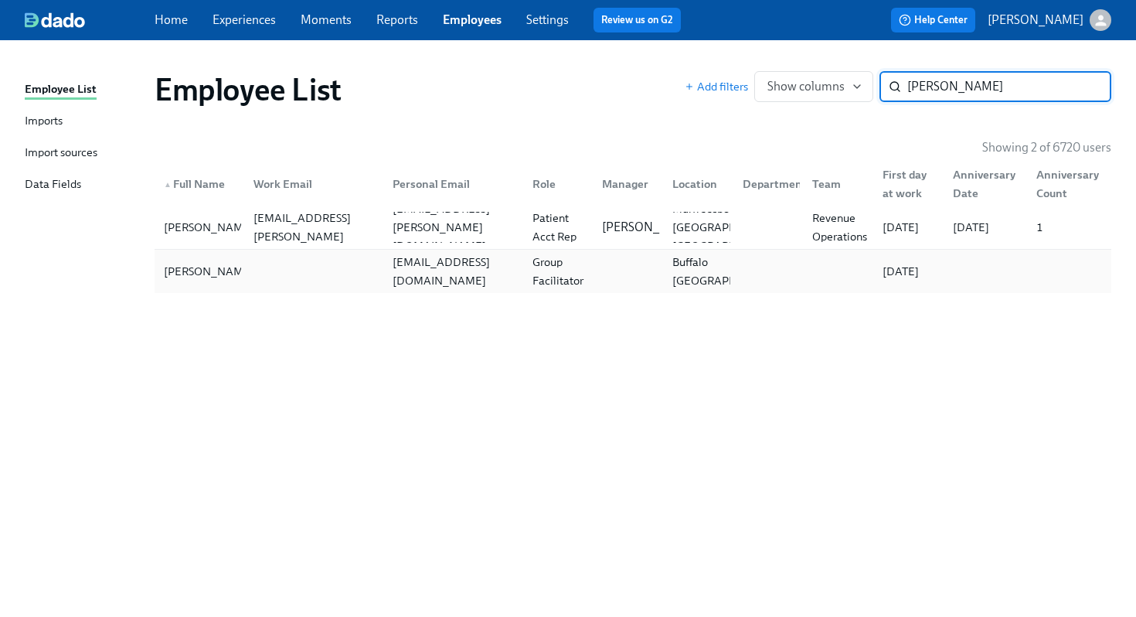
type input "tonja"
click at [483, 258] on div "tonjarenee@gmail.com" at bounding box center [450, 271] width 140 height 31
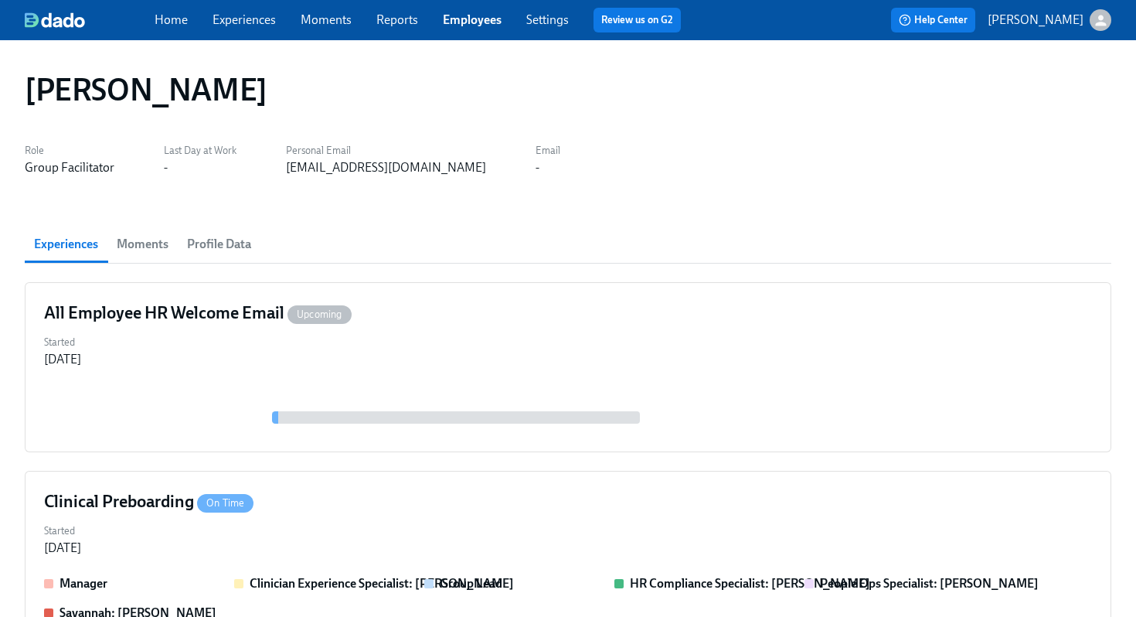
scroll to position [390, 0]
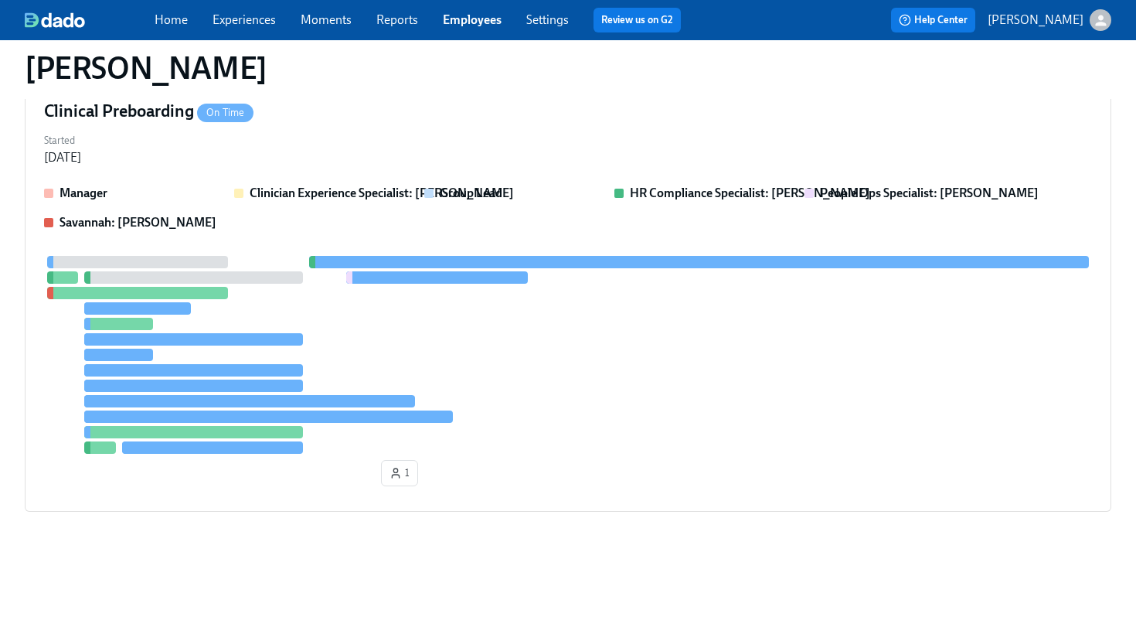
click at [483, 260] on div at bounding box center [699, 262] width 780 height 12
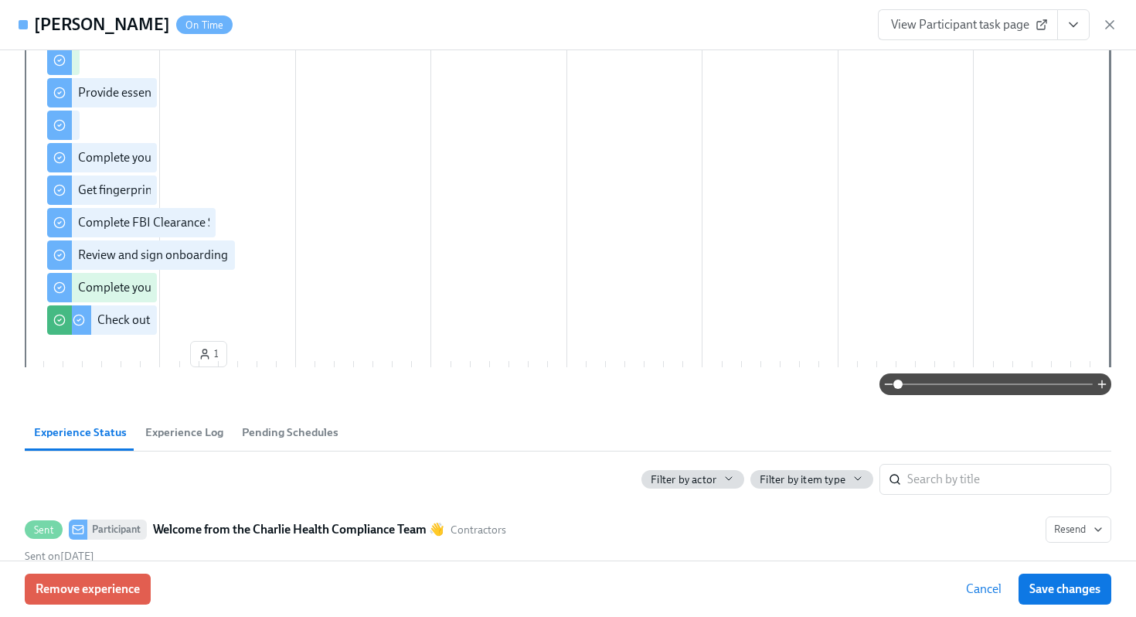
scroll to position [0, 0]
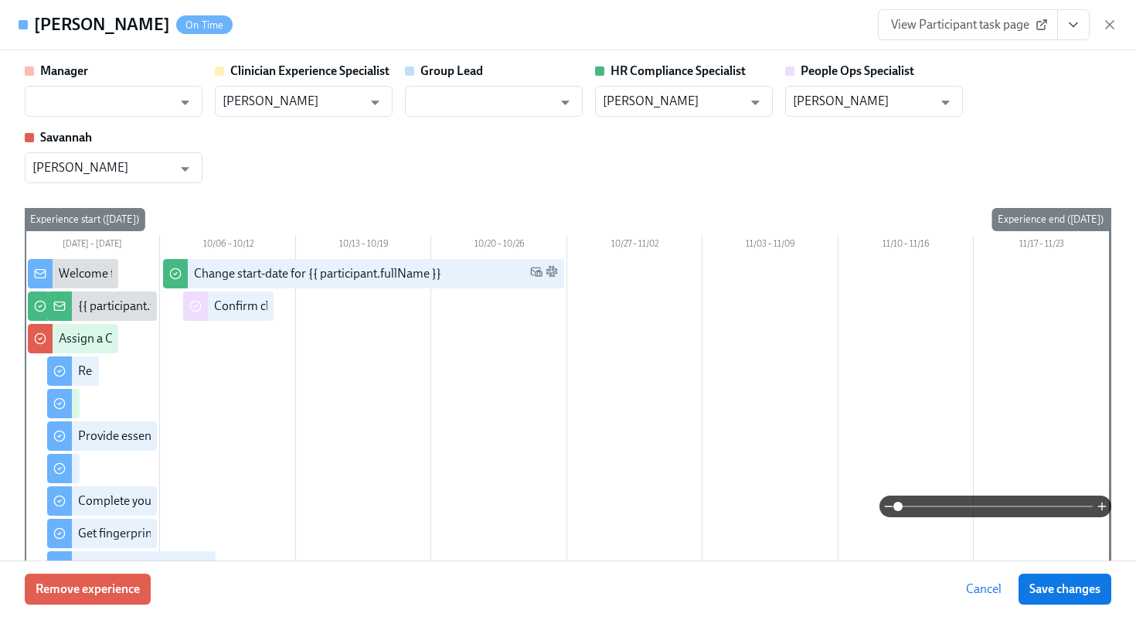
click at [1007, 25] on span "View Participant task page" at bounding box center [968, 24] width 154 height 15
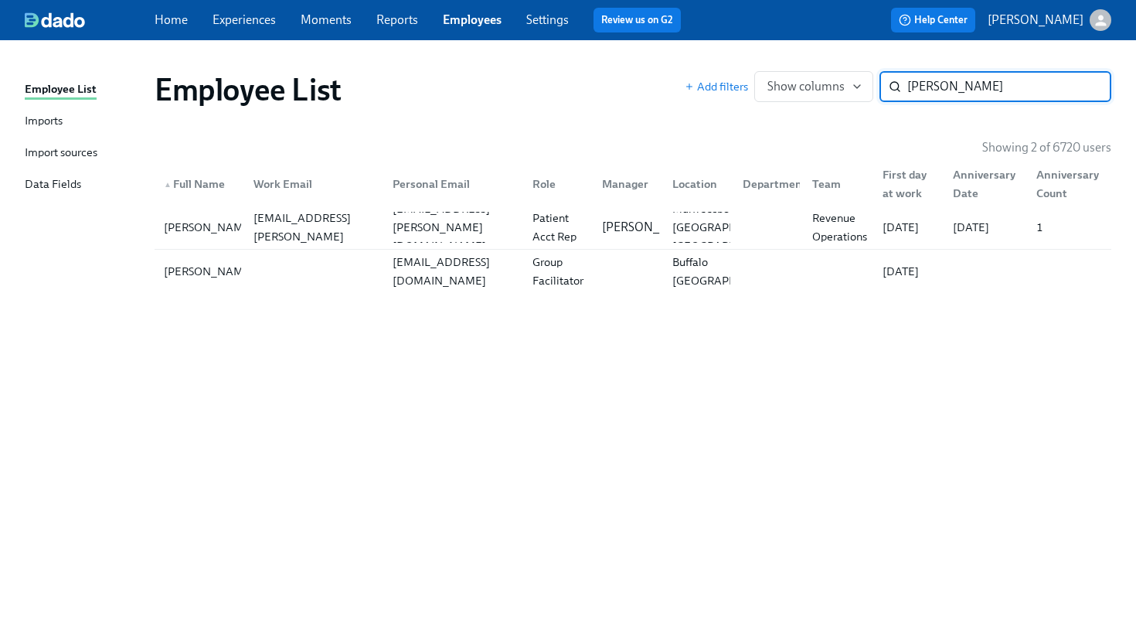
click at [475, 302] on div "Employee List Add filters Show columns tonja ​ Showing 2 of 6720 users ▲ Full N…" at bounding box center [568, 319] width 1086 height 521
click at [468, 287] on div "Tonja Newkirk tonjarenee@gmail.com Group Facilitator Buffalo NY 10/20/2025" at bounding box center [633, 271] width 956 height 43
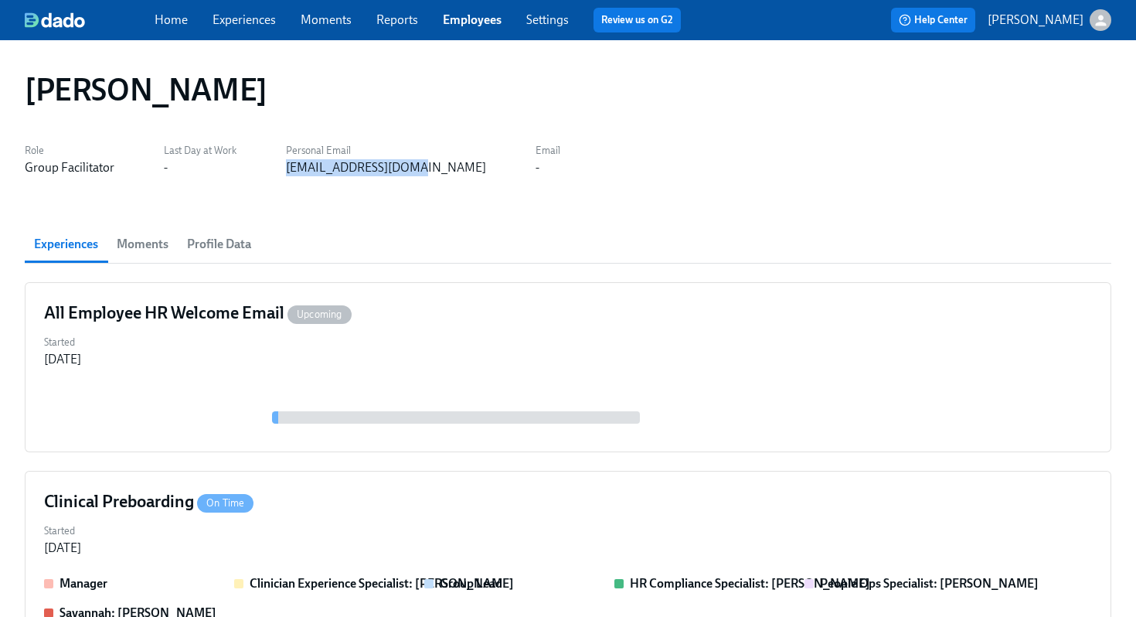
drag, startPoint x: 404, startPoint y: 168, endPoint x: 271, endPoint y: 172, distance: 132.9
click at [271, 172] on div "Role Group Facilitator Last Day at Work - Personal Email tonjarenee@gmail.com E…" at bounding box center [292, 157] width 535 height 37
copy div "tonjarenee@gmail.com"
click at [434, 23] on div "Home Experiences Moments Reports Employees Settings Review us on G2" at bounding box center [424, 20] width 538 height 25
click at [469, 23] on link "Employees" at bounding box center [472, 19] width 59 height 15
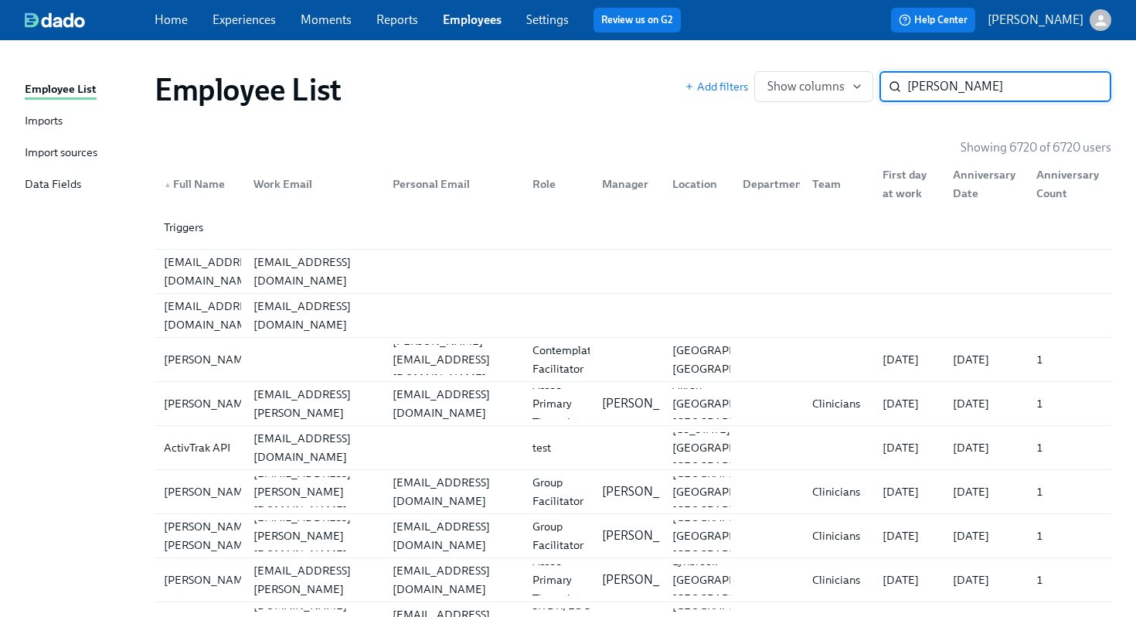
type input "alexis jones"
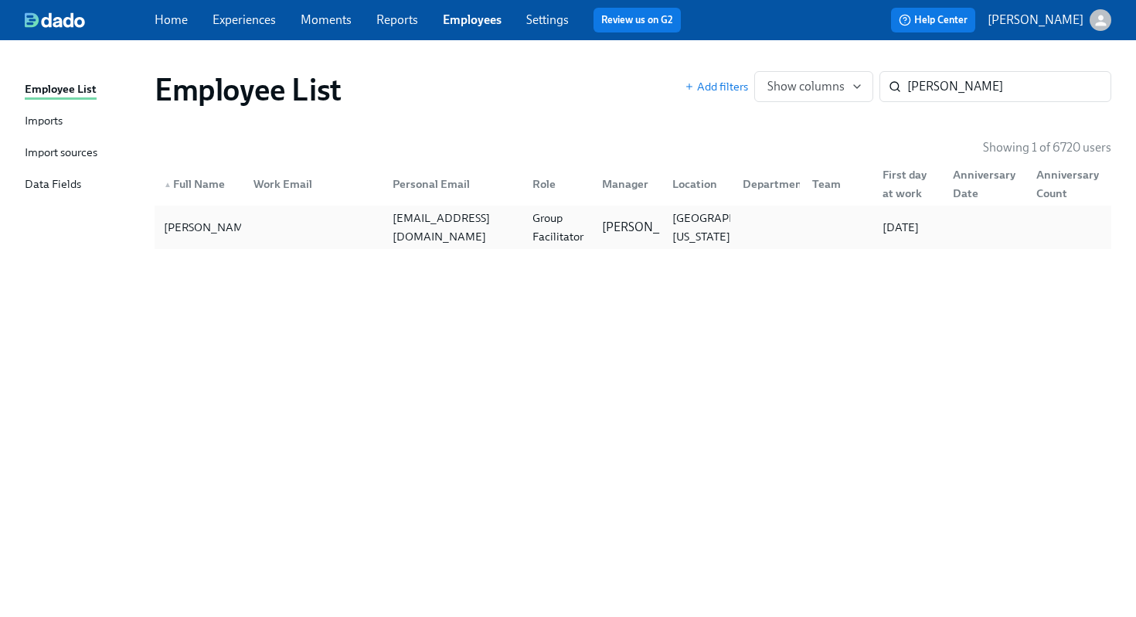
click at [454, 243] on div "Alexis Jones dralexisphd@gmail.com Group Facilitator Marlee Billingsley Somervi…" at bounding box center [633, 227] width 956 height 43
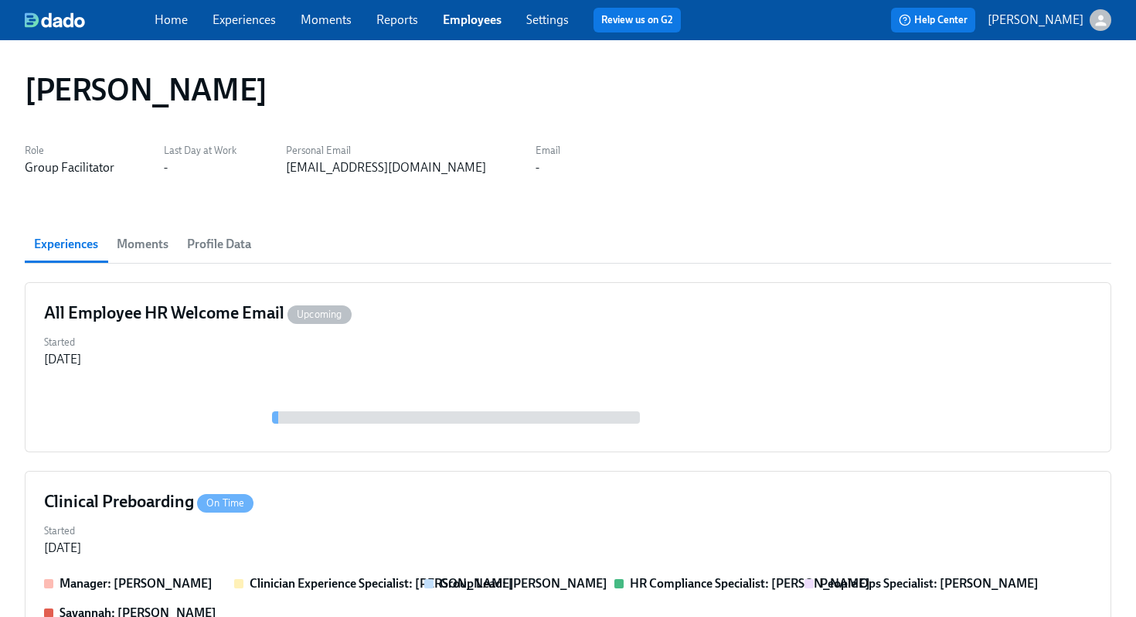
scroll to position [390, 0]
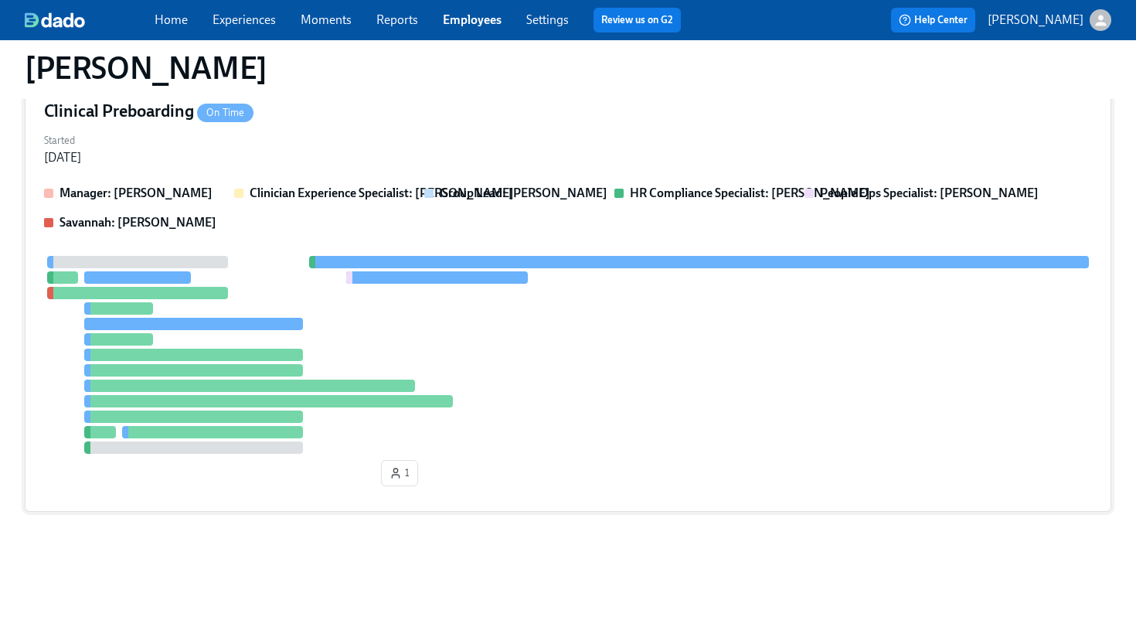
click at [521, 270] on div "1" at bounding box center [568, 374] width 1048 height 236
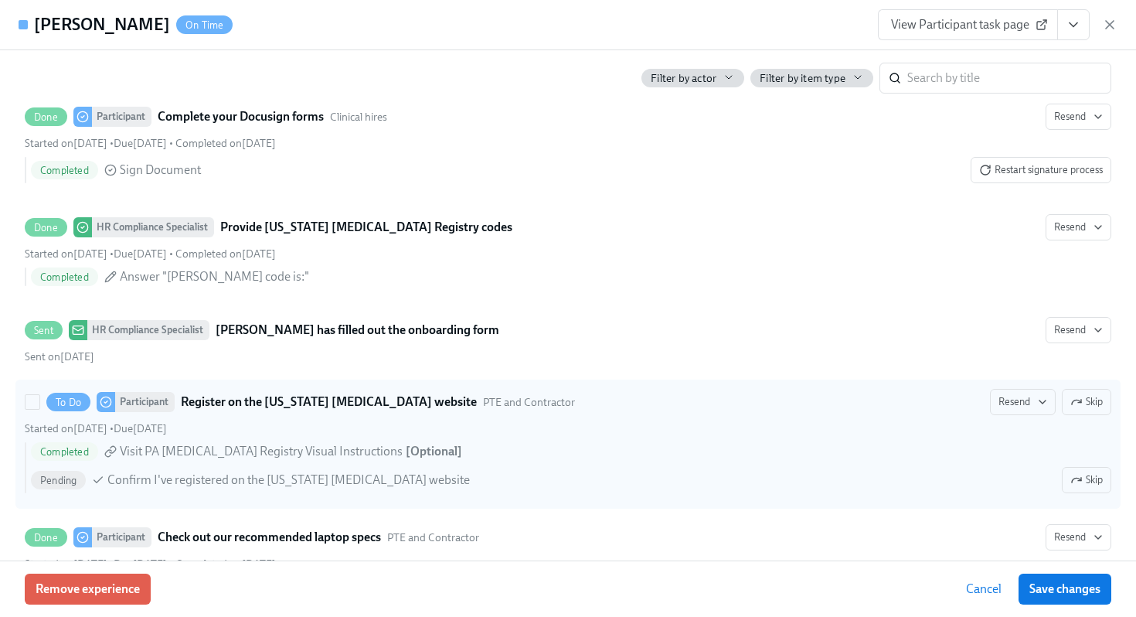
scroll to position [2477, 0]
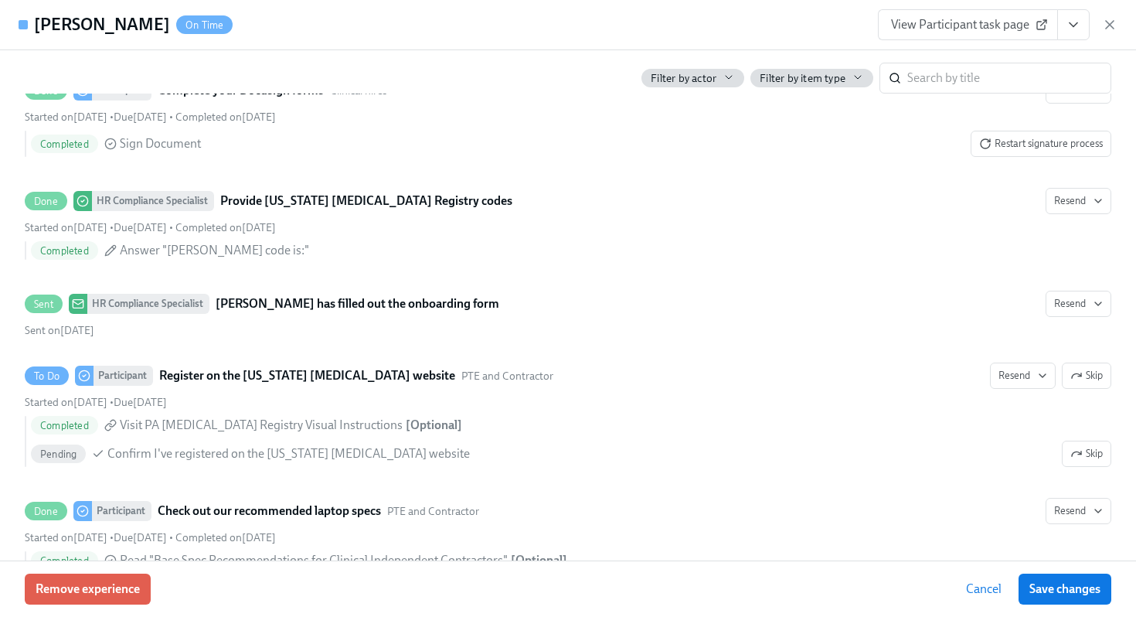
click at [983, 26] on span "View Participant task page" at bounding box center [968, 24] width 154 height 15
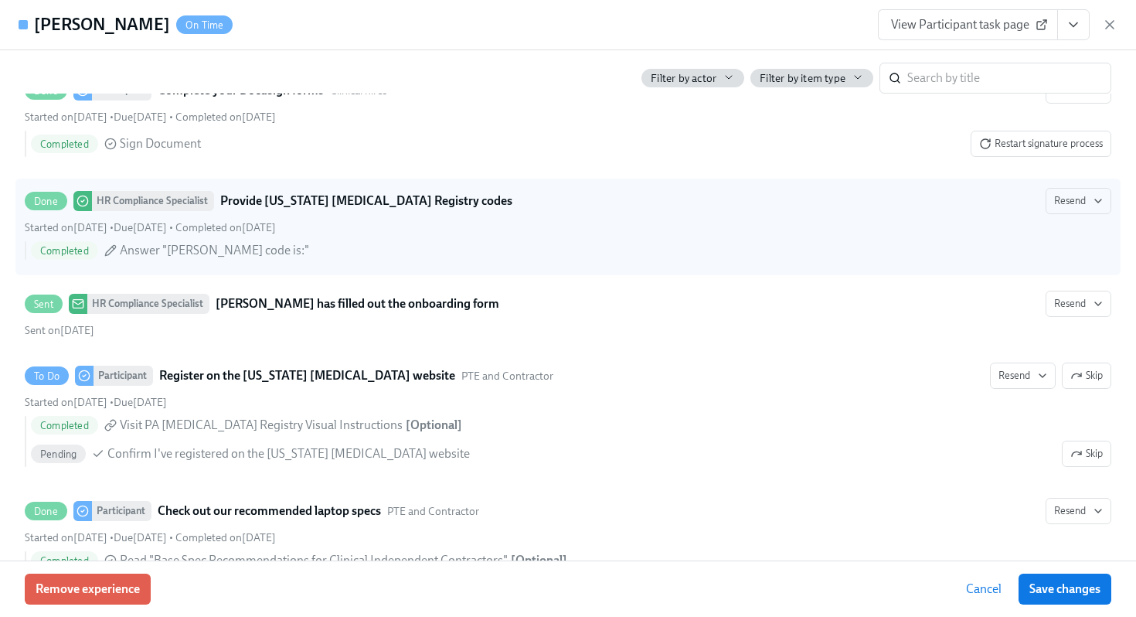
scroll to position [571, 0]
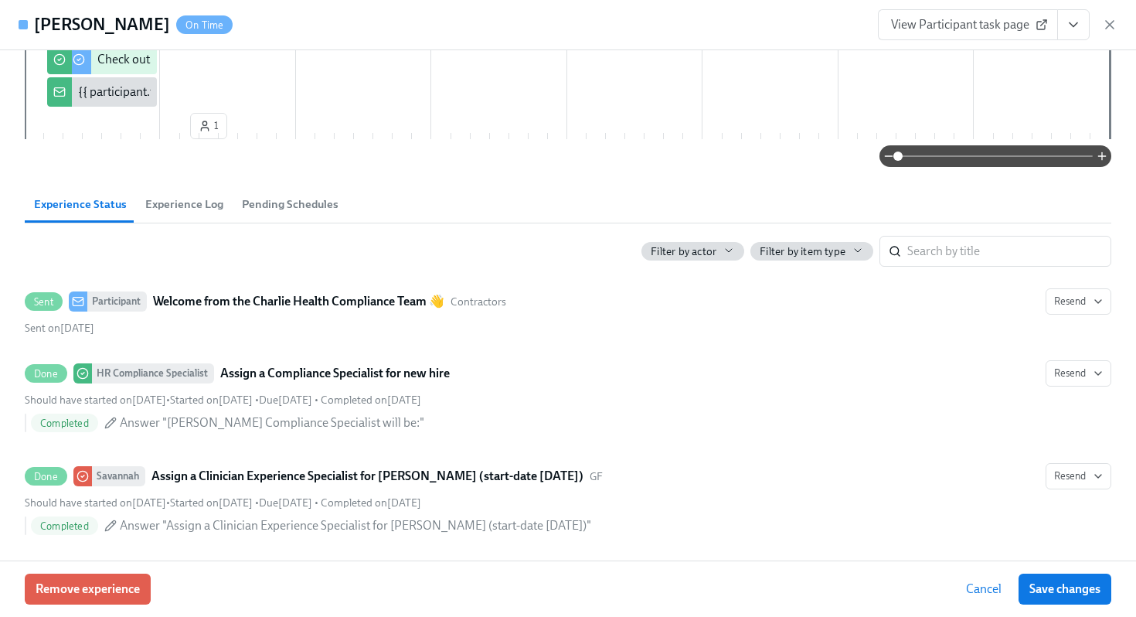
click at [1120, 17] on div "Alexis Jones On Time View Participant task page" at bounding box center [568, 25] width 1136 height 50
click at [1118, 17] on div "Alexis Jones On Time View Participant task page" at bounding box center [568, 25] width 1136 height 50
click at [1102, 10] on div "View Participant task page" at bounding box center [997, 24] width 239 height 31
click at [1111, 22] on icon "button" at bounding box center [1110, 25] width 8 height 8
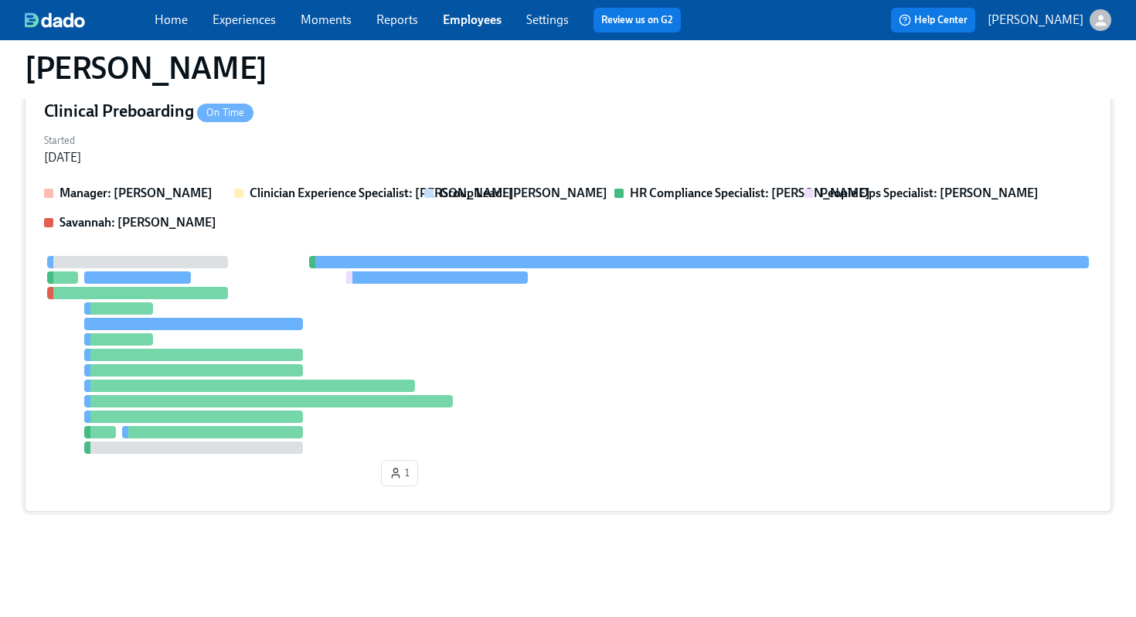
scroll to position [0, 0]
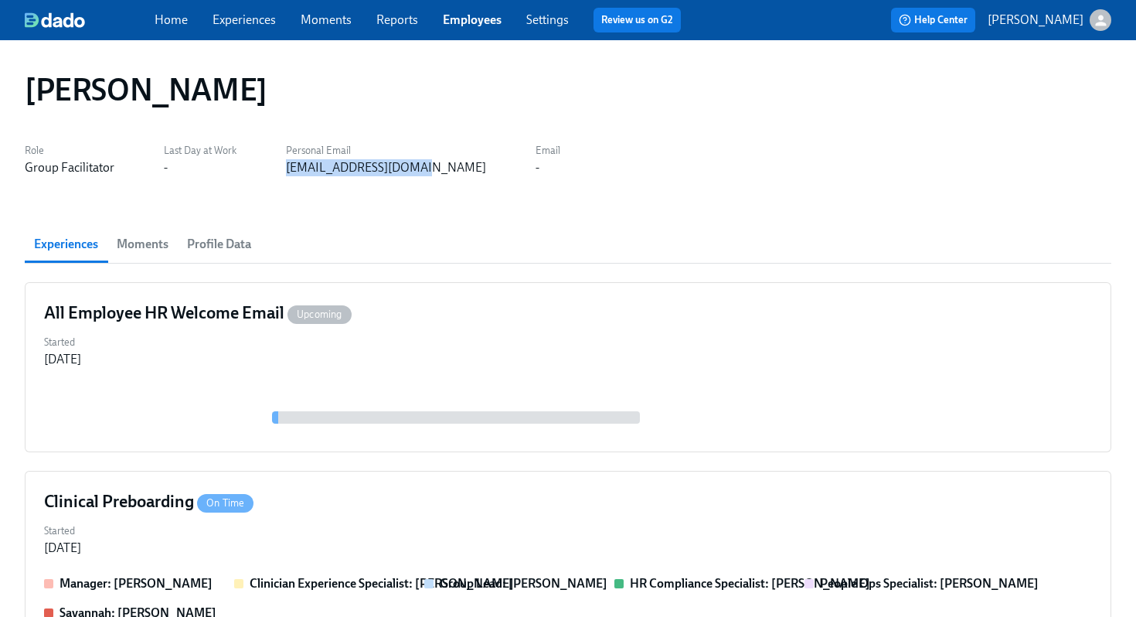
drag, startPoint x: 422, startPoint y: 171, endPoint x: 264, endPoint y: 170, distance: 157.6
click at [264, 170] on div "Role Group Facilitator Last Day at Work - Personal Email dralexisphd@gmail.com …" at bounding box center [292, 157] width 535 height 37
copy div "dralexisphd@gmail.com"
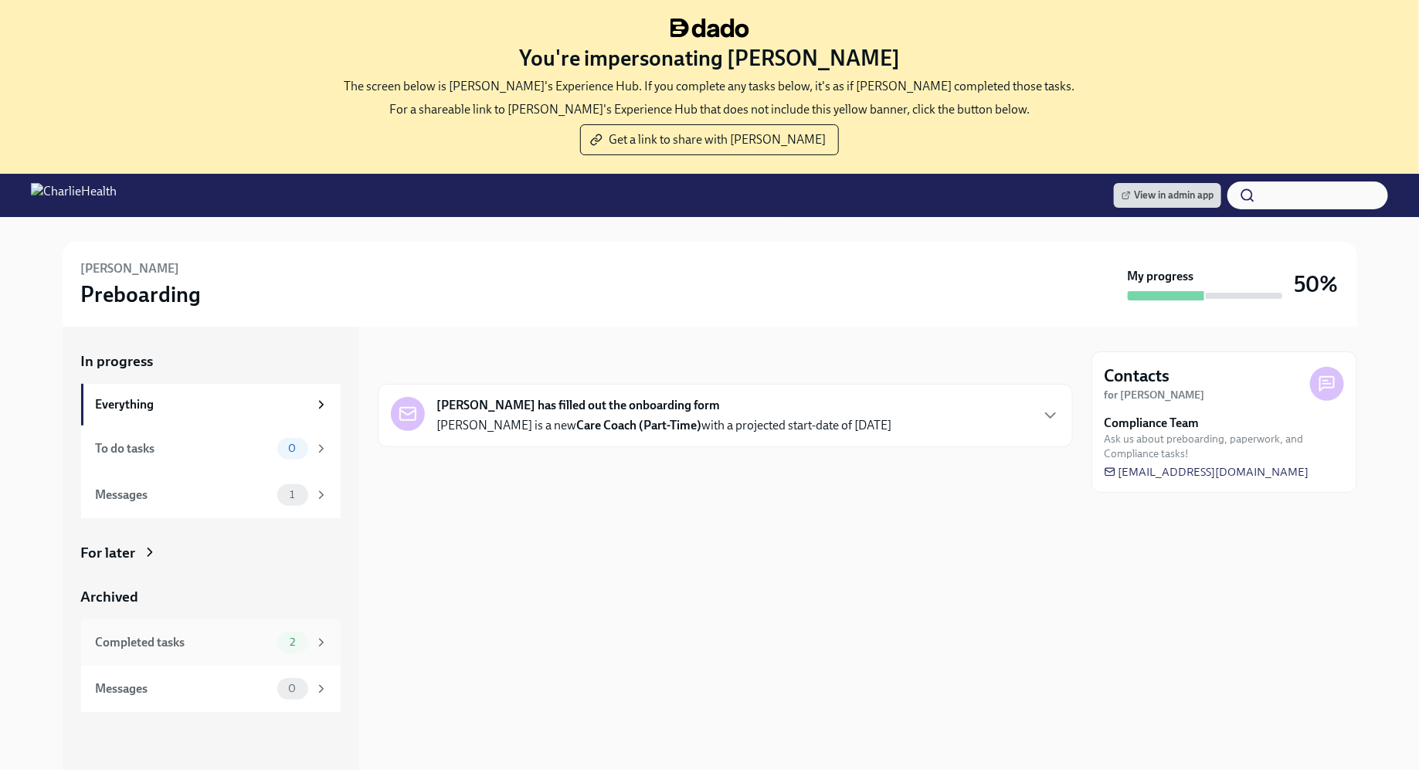
click at [233, 630] on div "Completed tasks 2" at bounding box center [211, 643] width 260 height 46
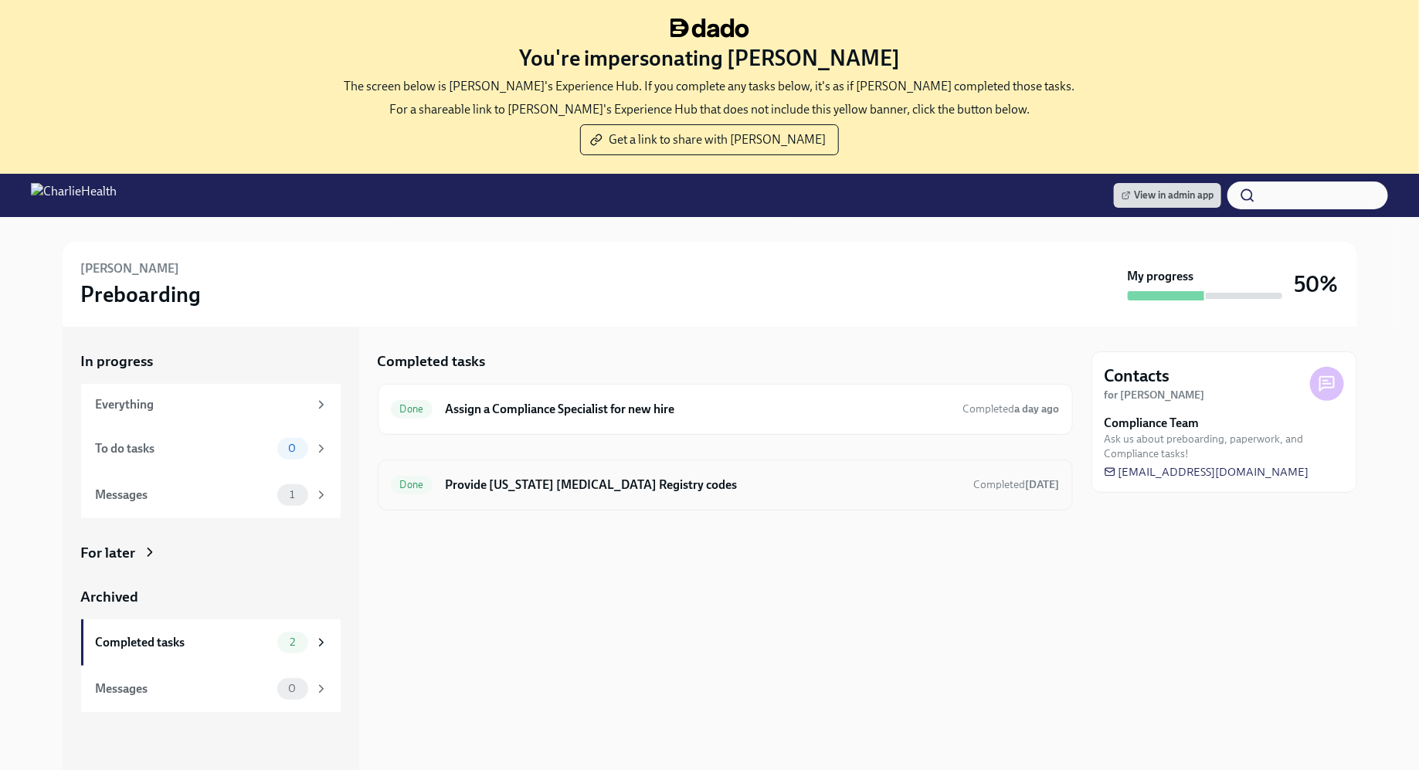
click at [710, 488] on h6 "Provide [US_STATE] [MEDICAL_DATA] Registry codes" at bounding box center [703, 485] width 516 height 17
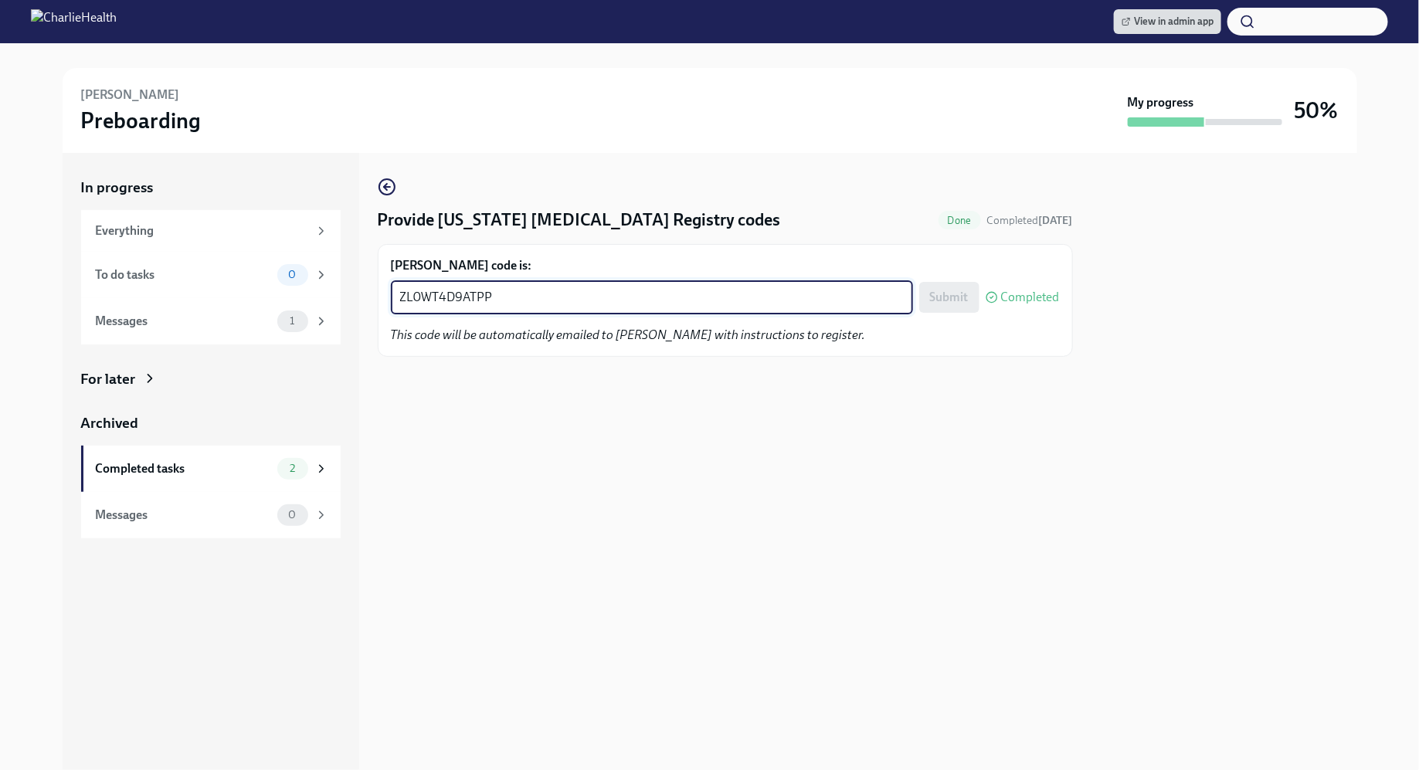
click at [510, 300] on textarea "ZL0WT4D9ATPP" at bounding box center [652, 297] width 504 height 19
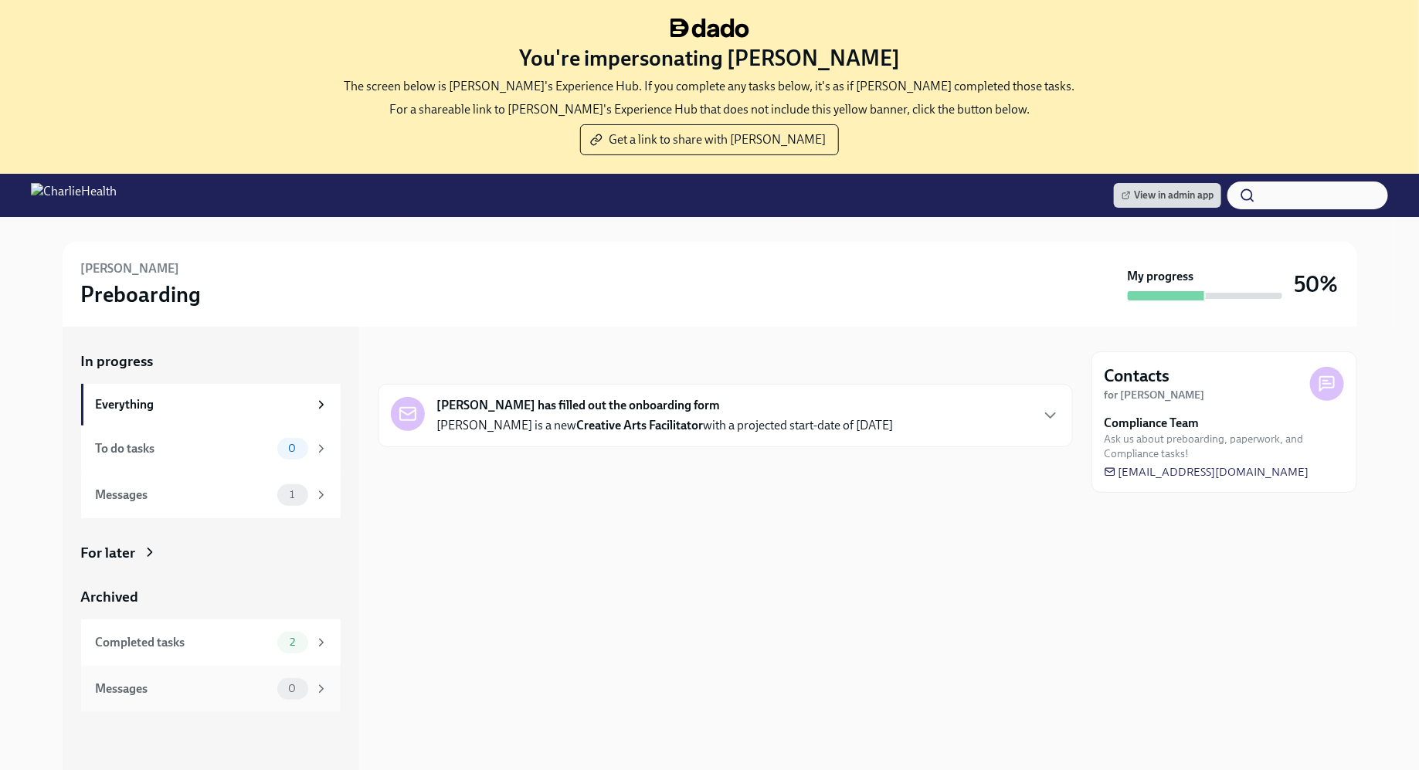
click at [243, 668] on div "Messages 0" at bounding box center [211, 689] width 260 height 46
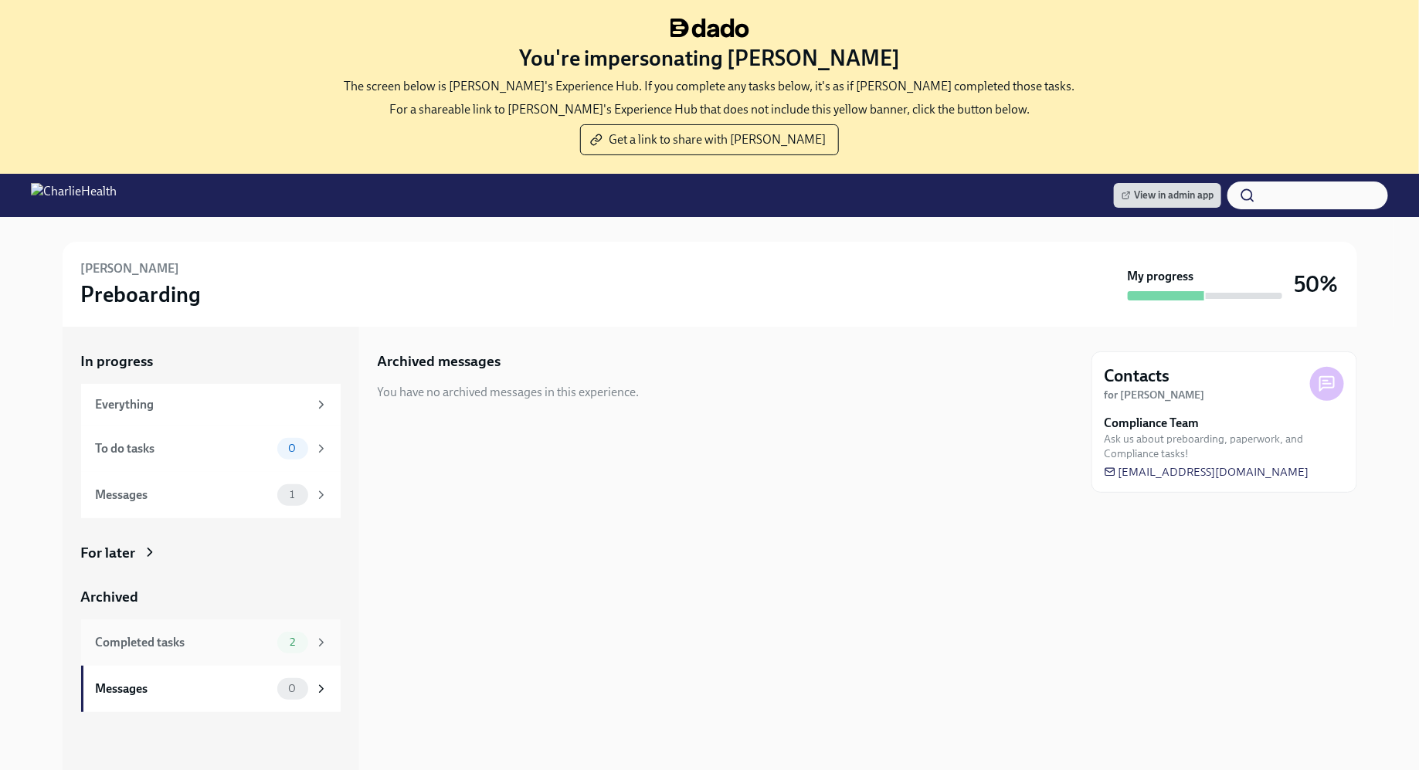
click at [246, 634] on div "Completed tasks" at bounding box center [183, 642] width 175 height 17
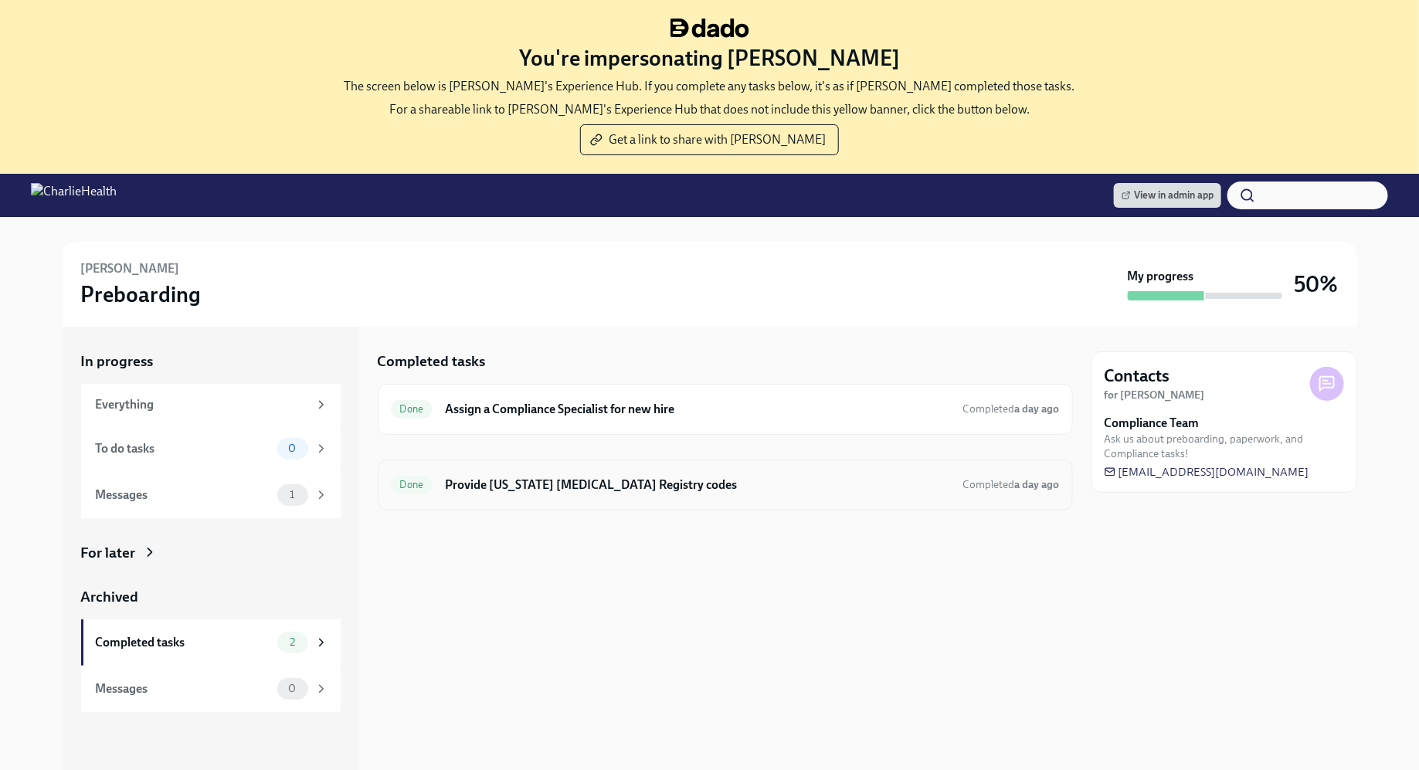
click at [671, 473] on div "Done Provide Pennsylvania Child Abuse Registry codes Completed a day ago" at bounding box center [725, 485] width 669 height 25
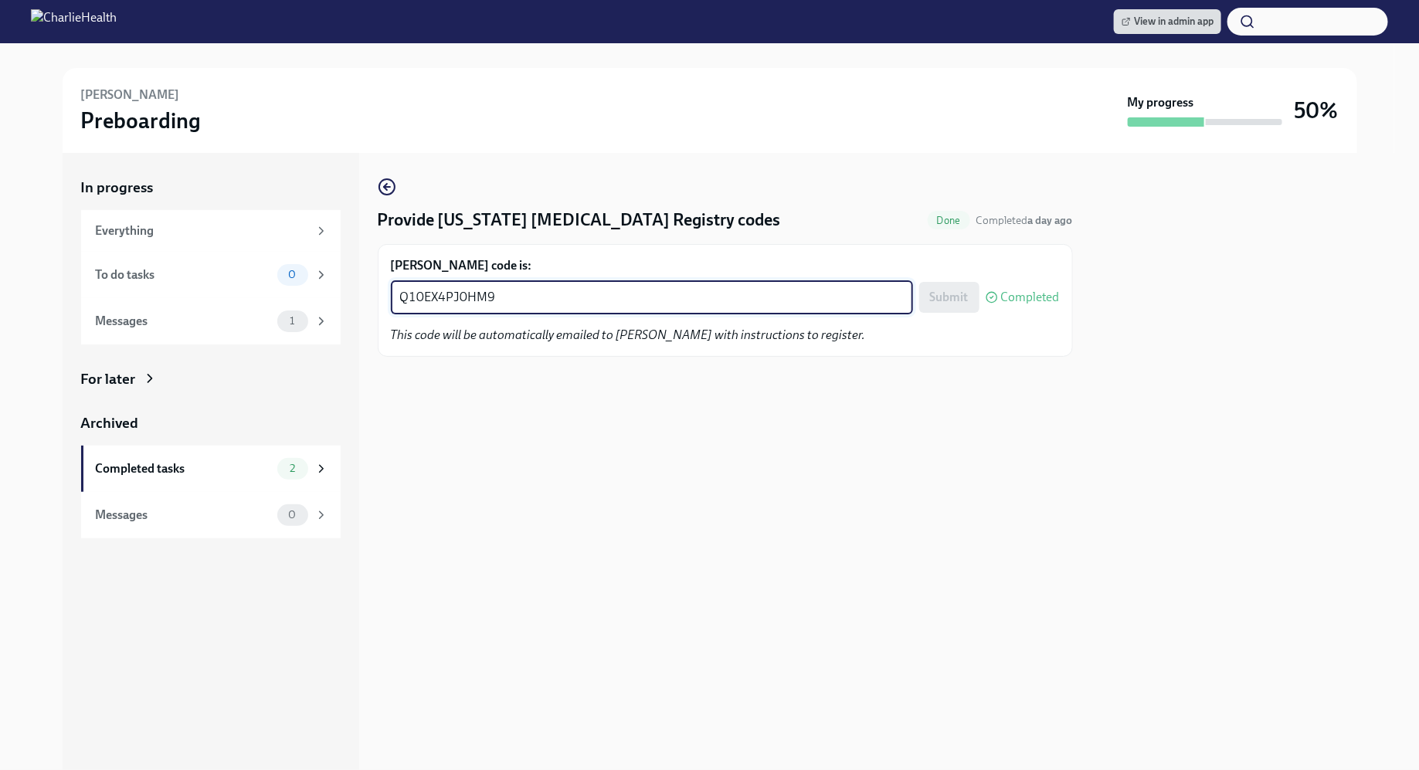
click at [541, 291] on textarea "Q10EX4PJ0HM9" at bounding box center [652, 297] width 504 height 19
click at [569, 302] on textarea "Q10EX4PJ0HM9" at bounding box center [652, 297] width 504 height 19
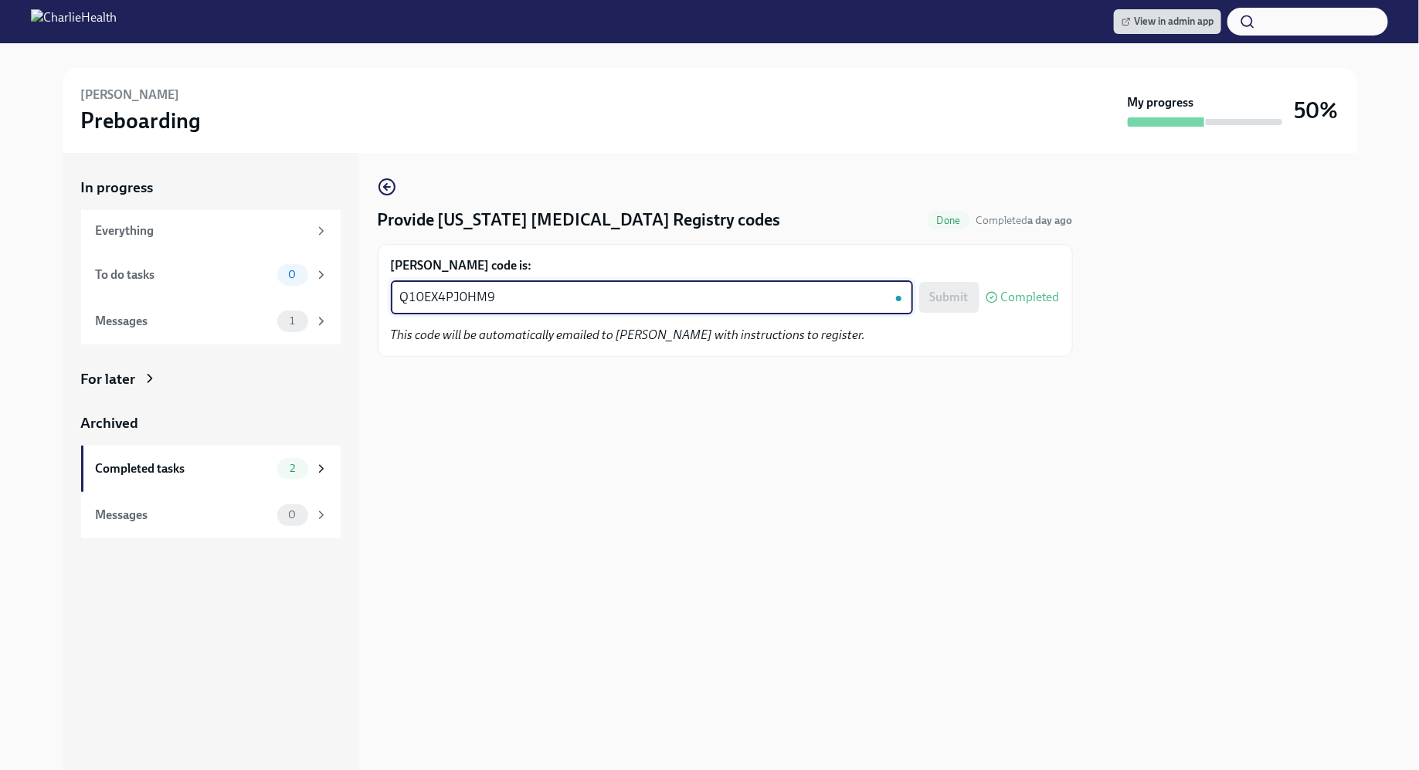
click at [569, 302] on textarea "Q10EX4PJ0HM9" at bounding box center [652, 297] width 504 height 19
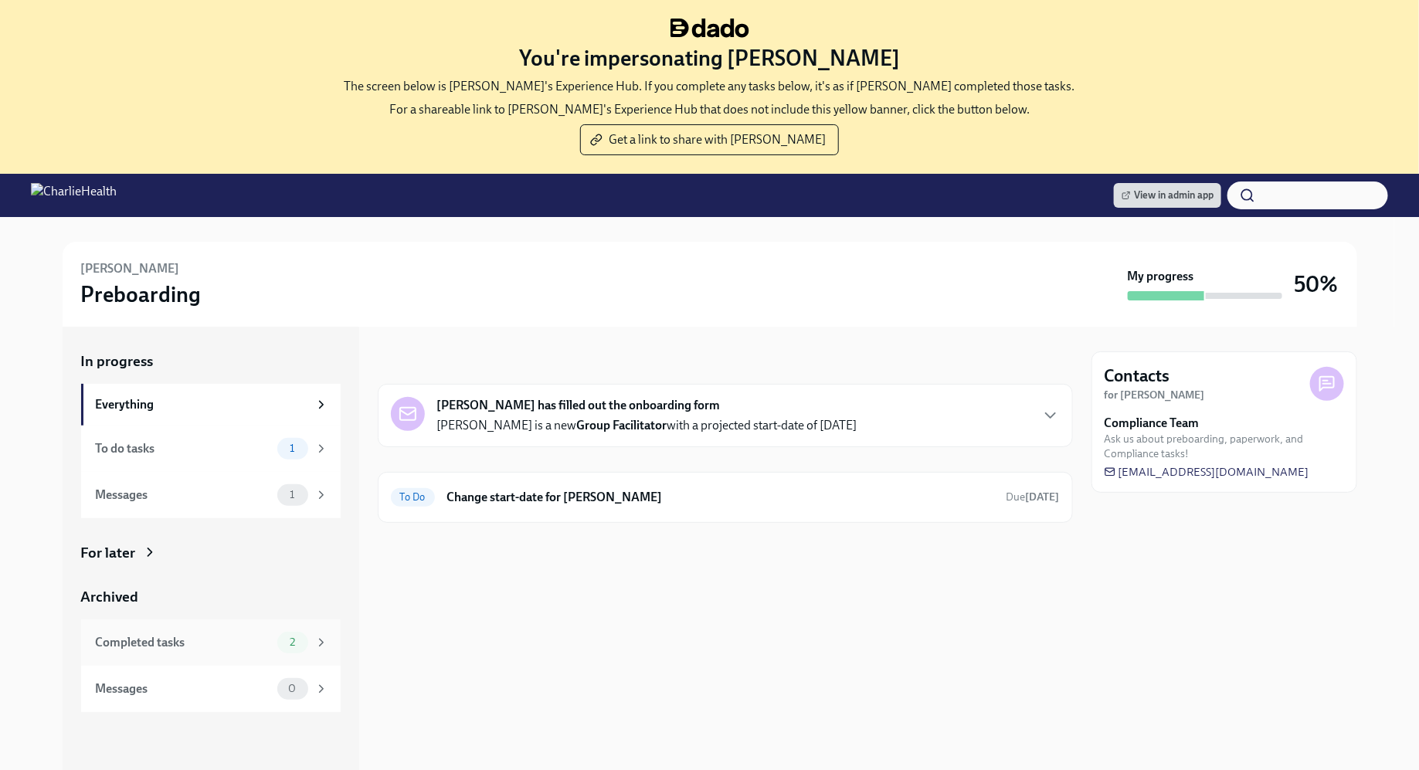
click at [187, 642] on div "Completed tasks" at bounding box center [183, 642] width 175 height 17
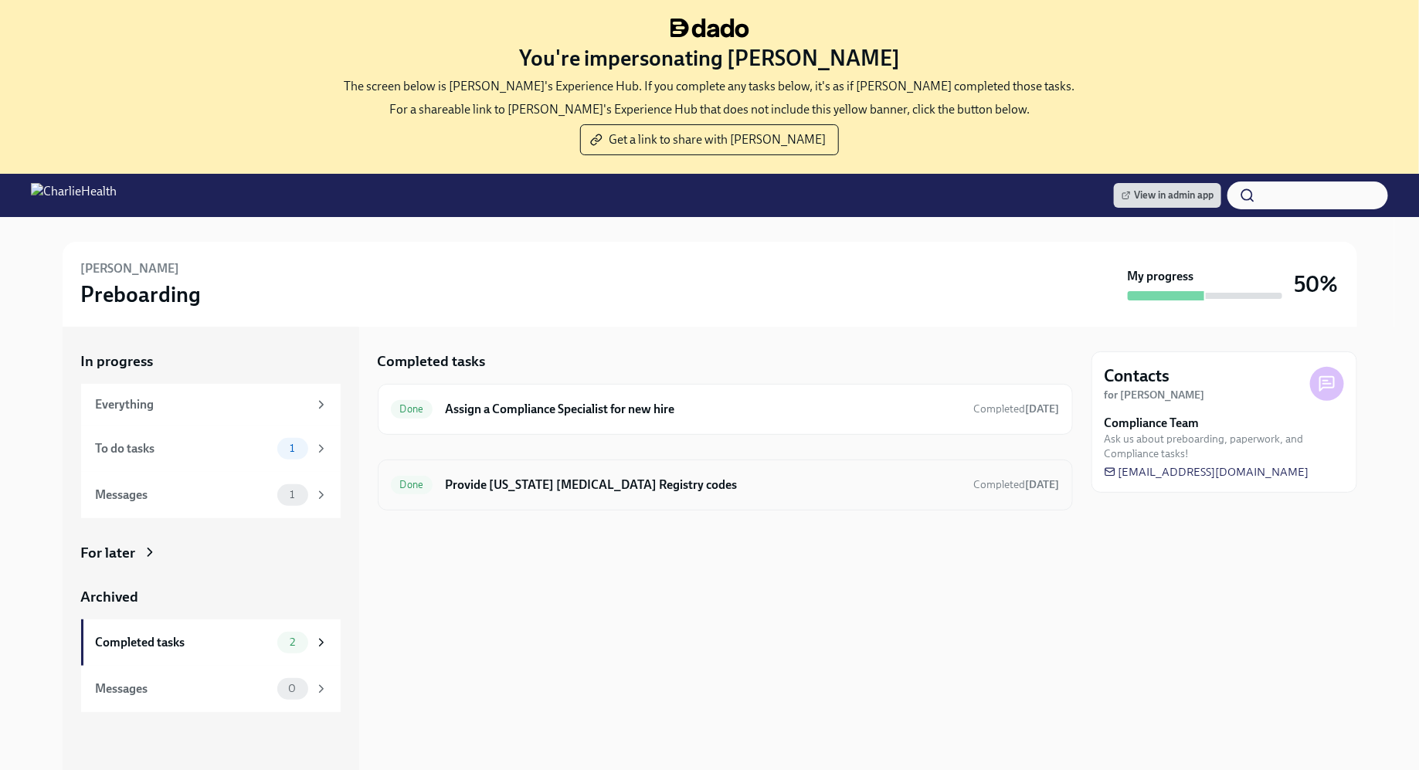
click at [564, 485] on h6 "Provide [US_STATE] [MEDICAL_DATA] Registry codes" at bounding box center [703, 485] width 516 height 17
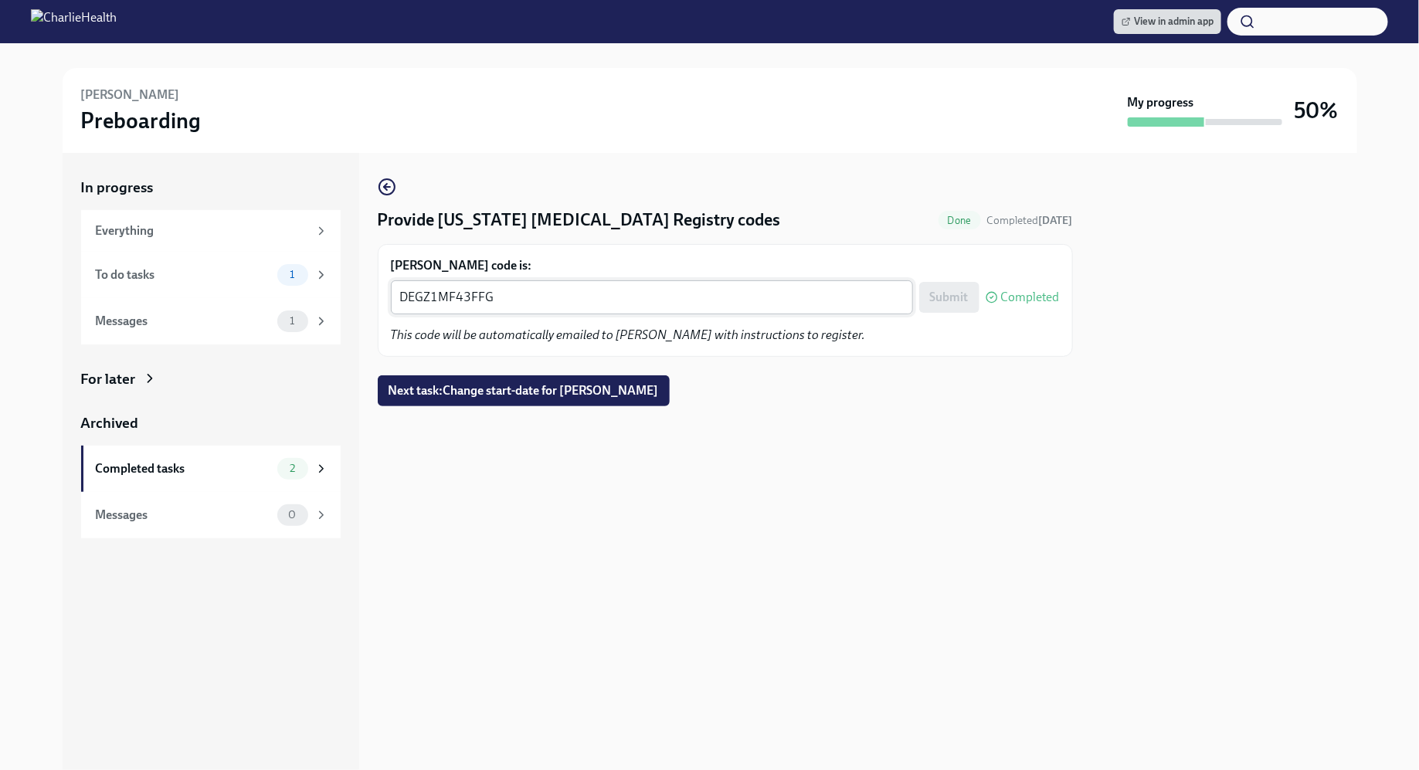
click at [504, 311] on div "DEGZ1MF43FFG x ​" at bounding box center [652, 297] width 522 height 34
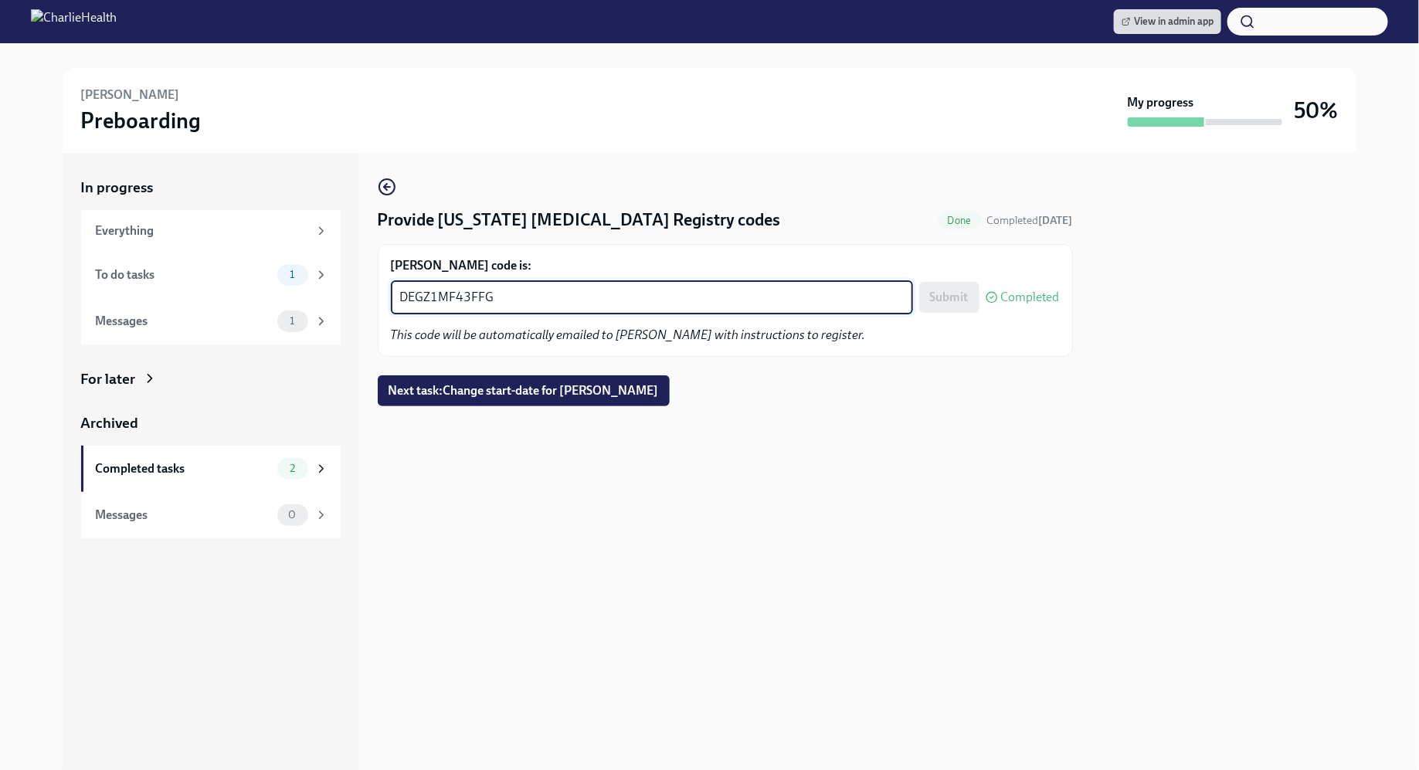
click at [504, 311] on div "DEGZ1MF43FFG x ​" at bounding box center [652, 297] width 522 height 34
click at [466, 297] on textarea "DEGZ1MF43FFG" at bounding box center [652, 297] width 504 height 19
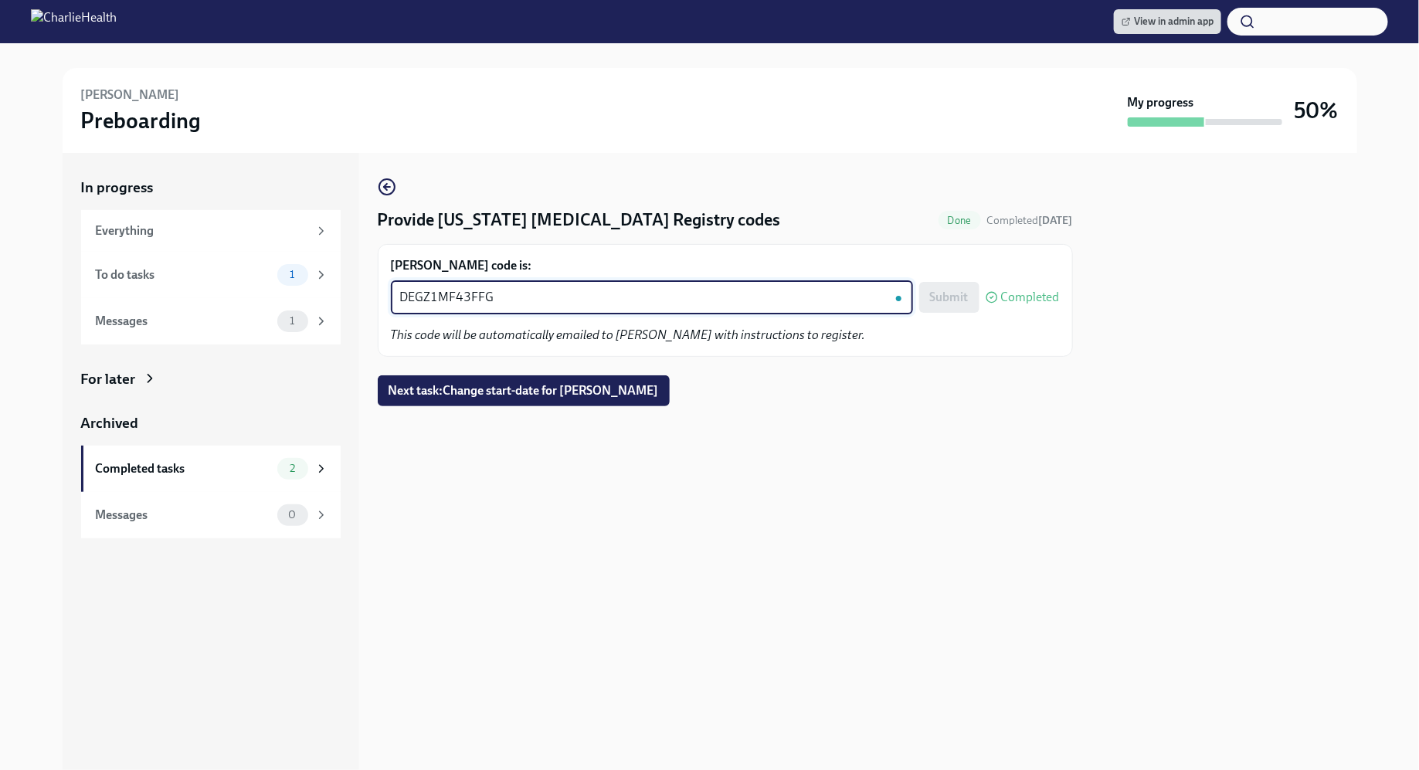
click at [487, 306] on textarea "DEGZ1MF43FFG" at bounding box center [652, 297] width 504 height 19
paste textarea "JUEOCQVCH2TP"
type textarea "JUEOCQVCH2TP"
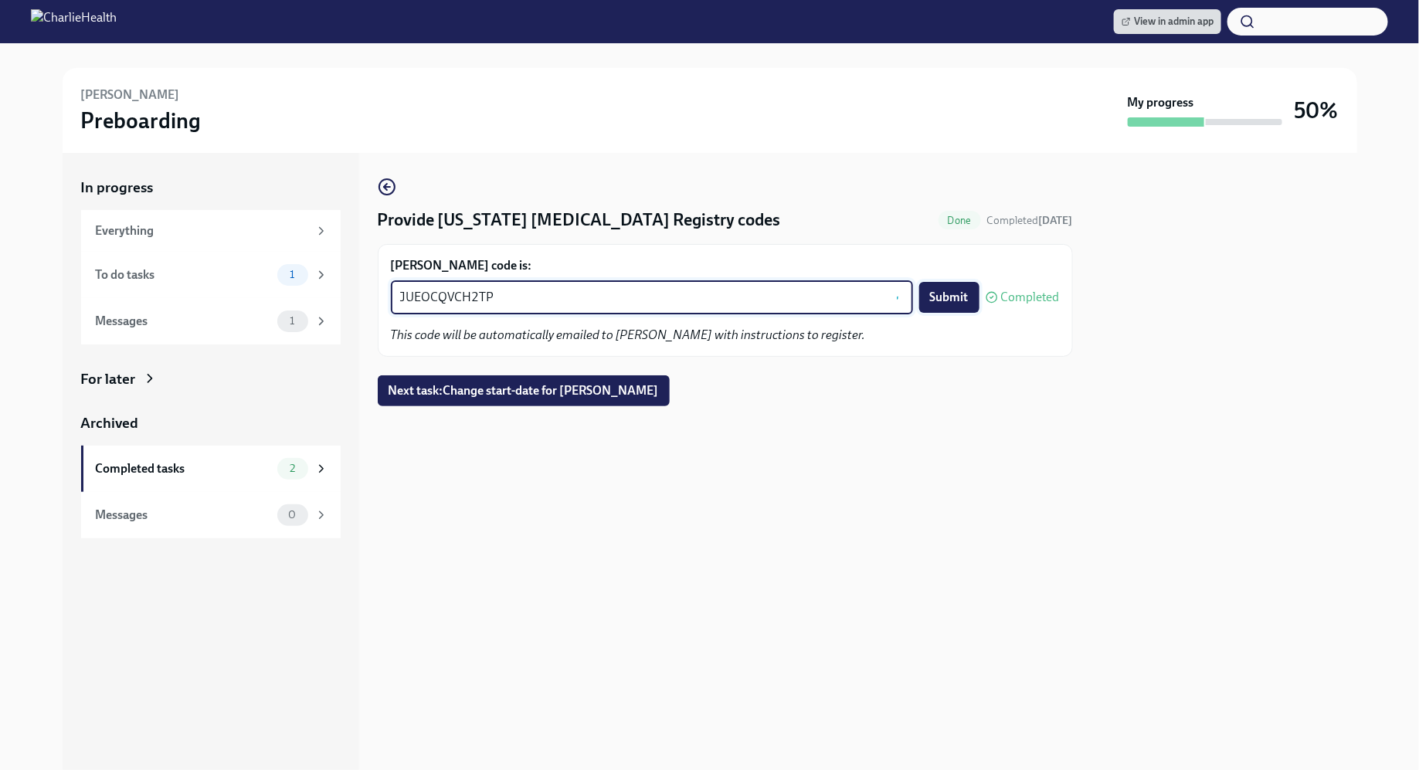
click at [925, 309] on button "Submit" at bounding box center [949, 297] width 60 height 31
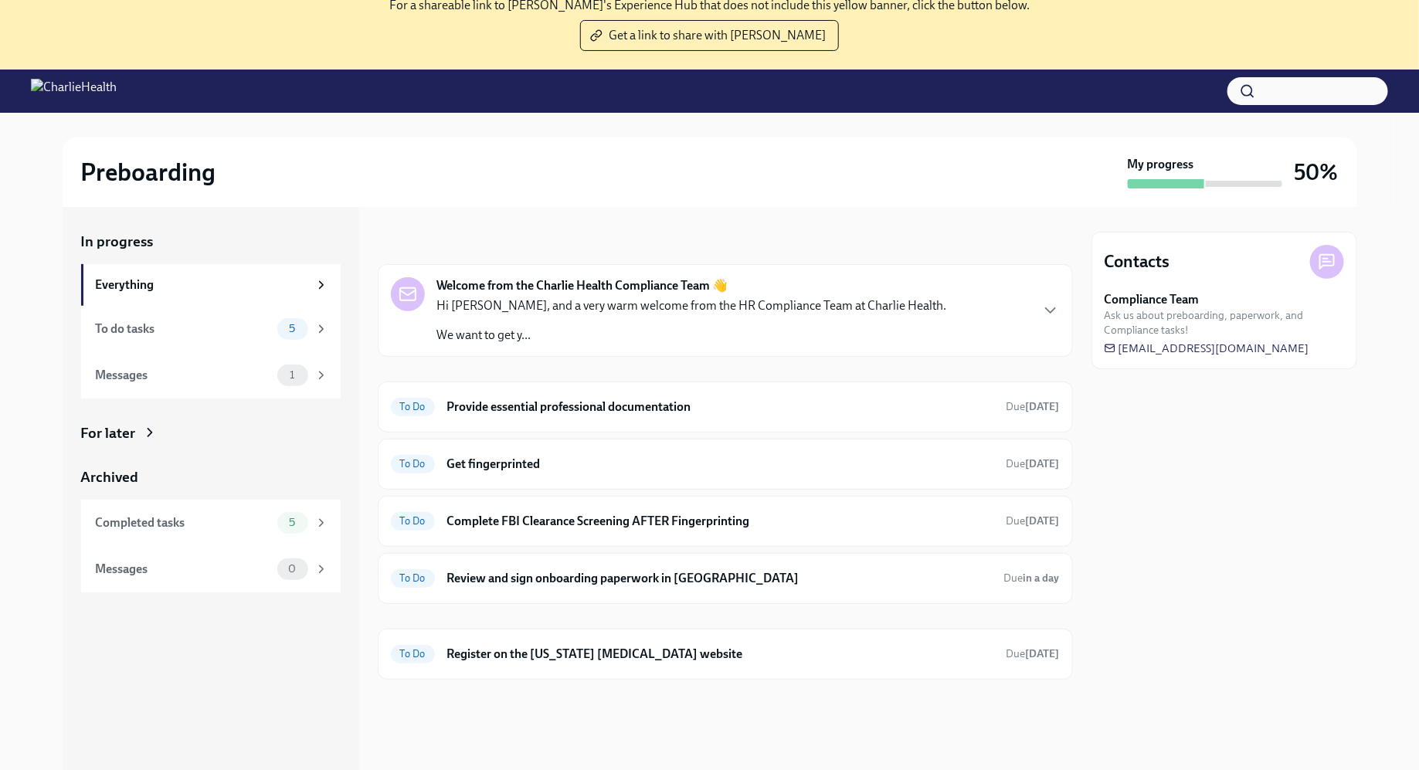
scroll to position [118, 0]
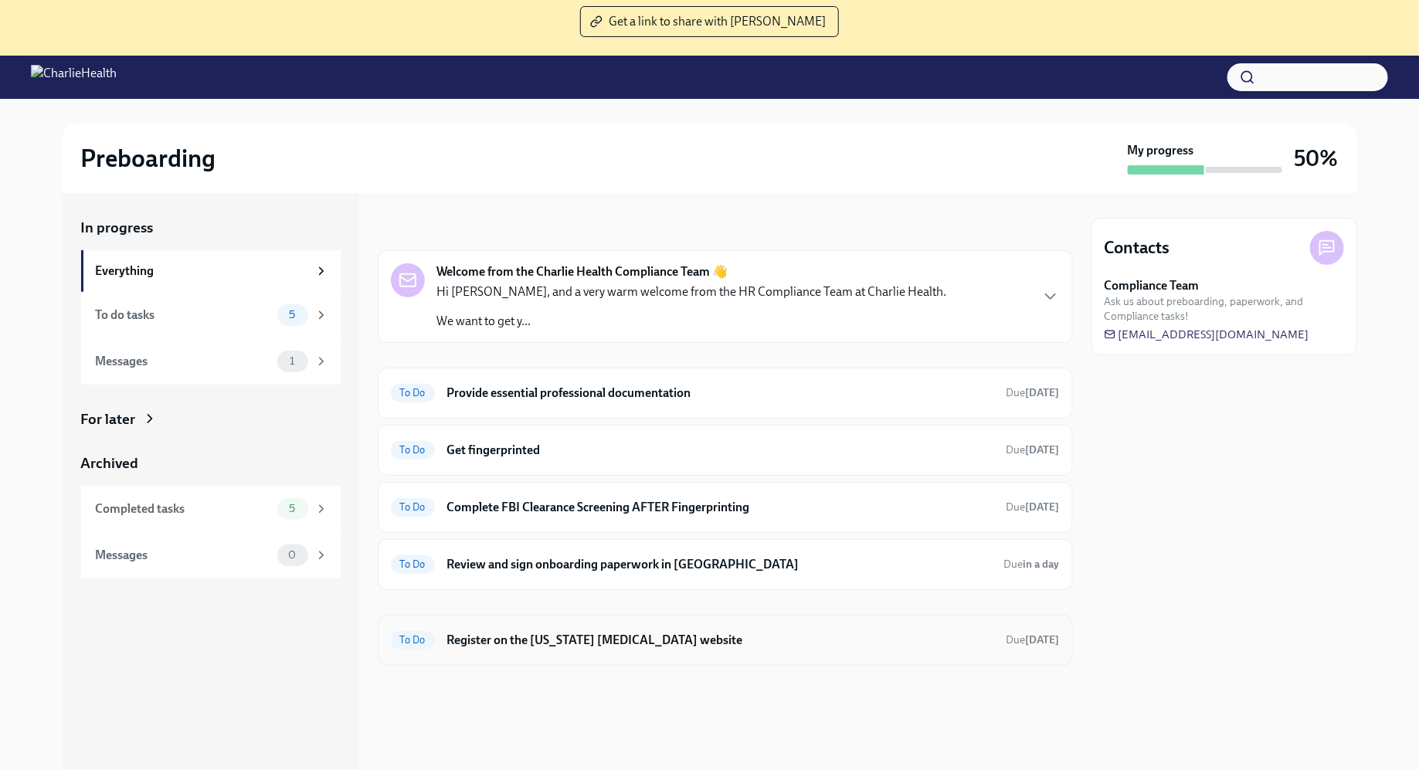
click at [577, 632] on h6 "Register on the [US_STATE] [MEDICAL_DATA] website" at bounding box center [720, 640] width 547 height 17
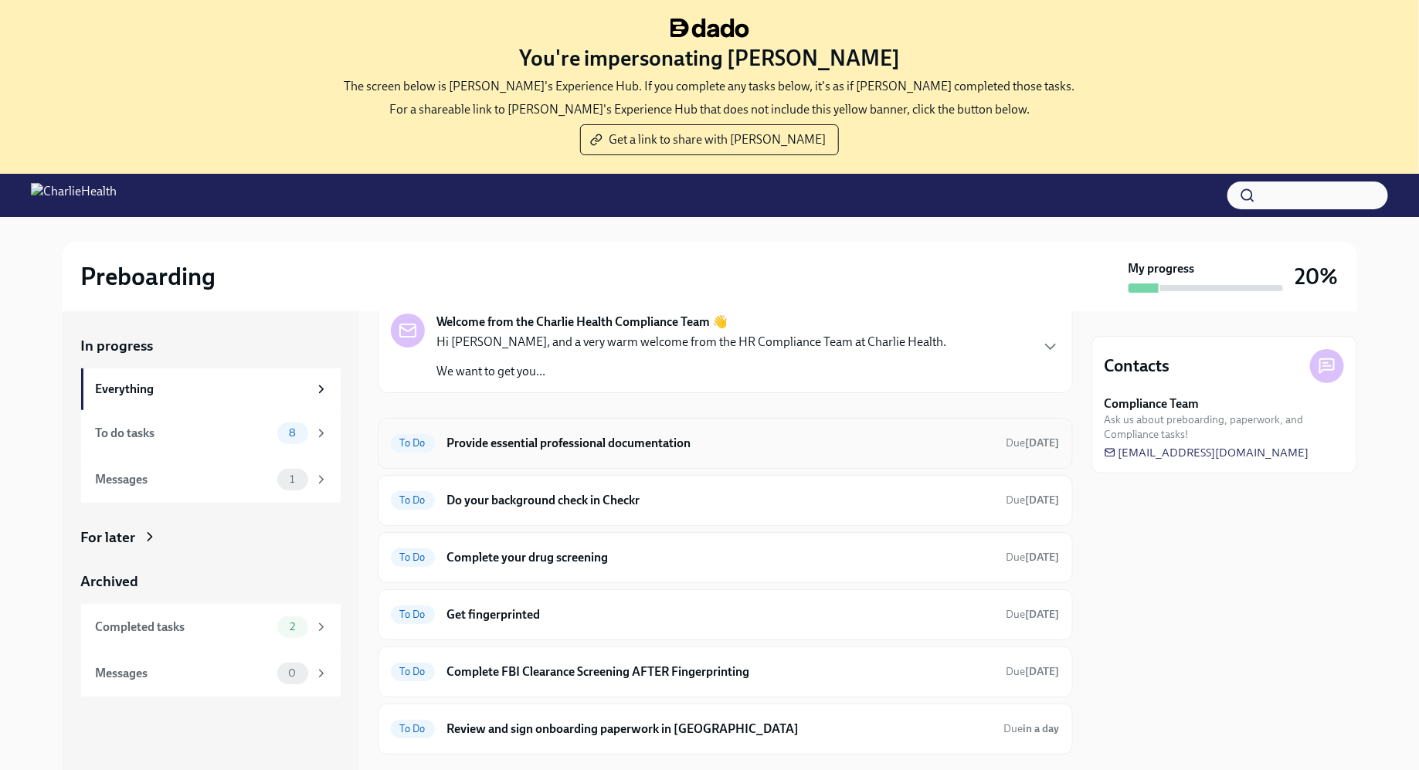
scroll to position [89, 0]
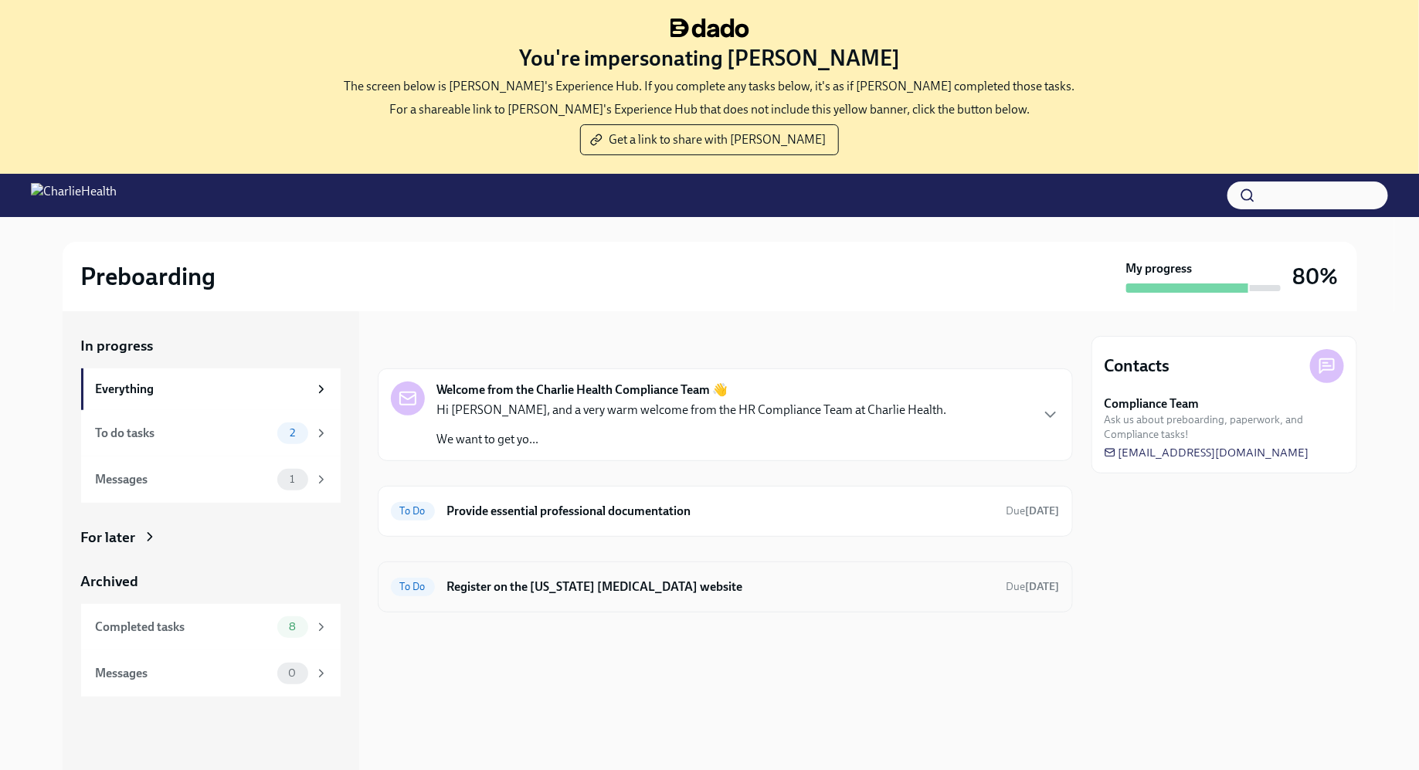
click at [603, 599] on div "To Do Register on the [US_STATE] [MEDICAL_DATA] website Due [DATE]" at bounding box center [725, 587] width 695 height 51
click at [600, 586] on h6 "Register on the [US_STATE] [MEDICAL_DATA] website" at bounding box center [720, 587] width 547 height 17
